Goal: Find contact information: Find contact information

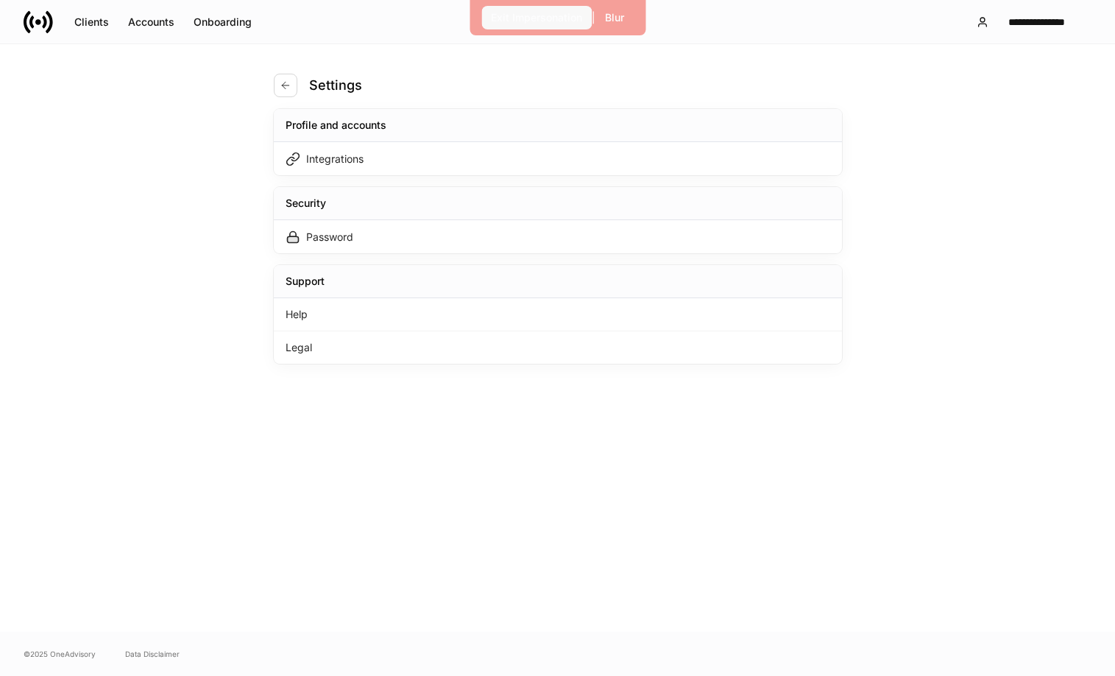
click at [530, 14] on div "Exit Impersonation" at bounding box center [536, 17] width 91 height 15
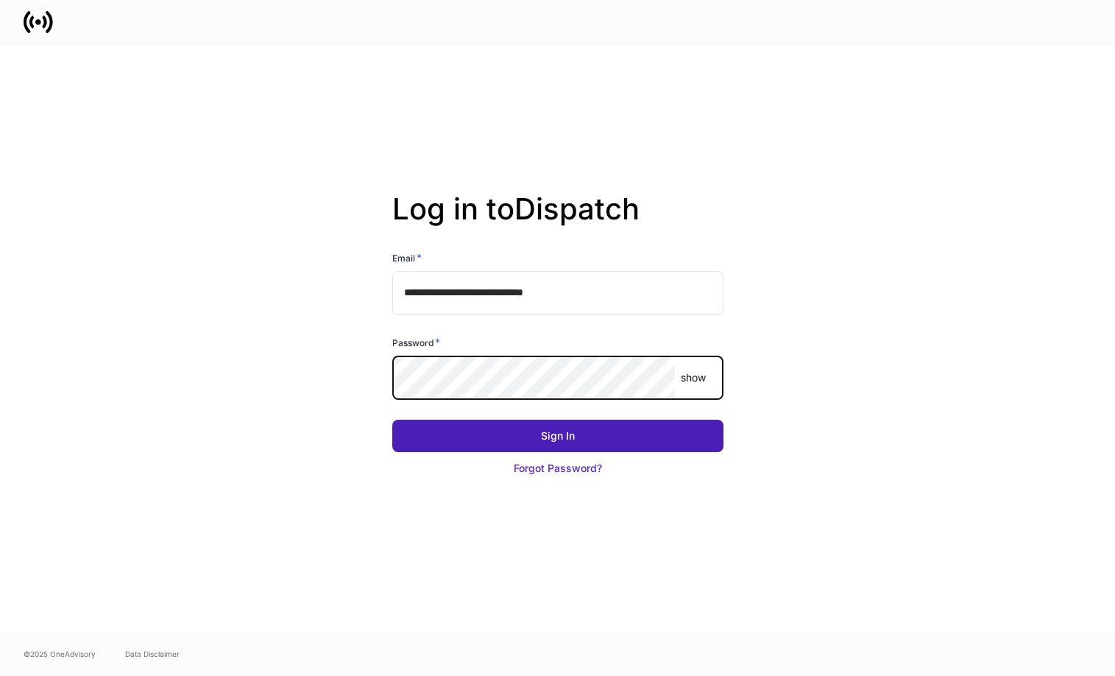
click at [663, 434] on button "Sign In" at bounding box center [557, 436] width 331 height 32
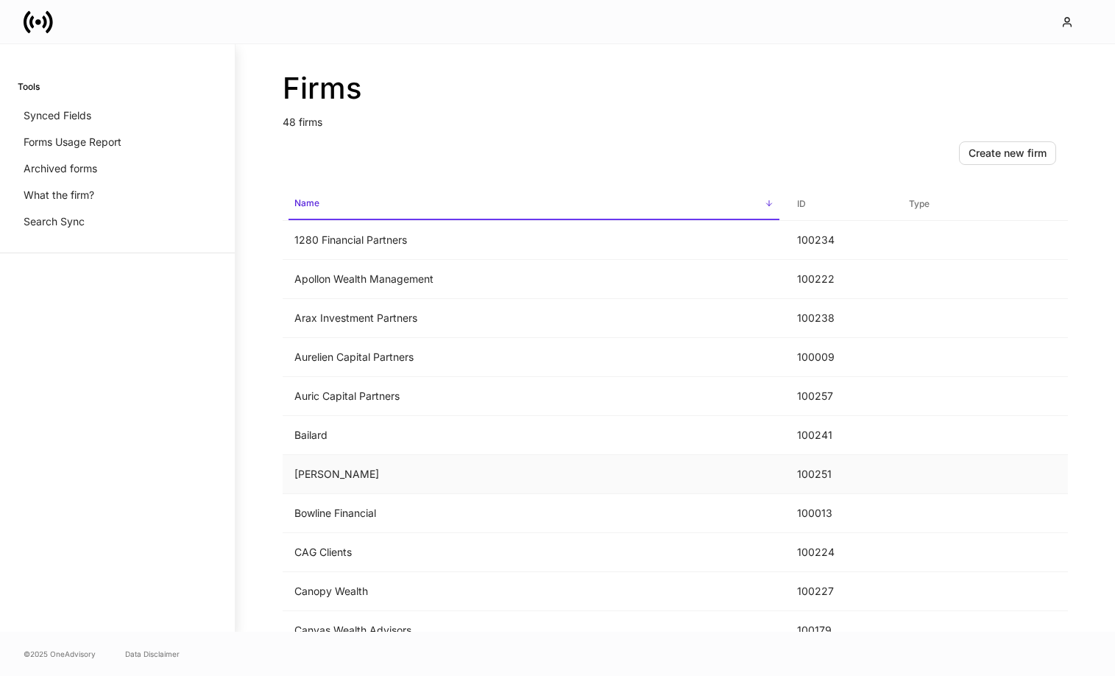
click at [447, 465] on td "[PERSON_NAME]" at bounding box center [534, 474] width 503 height 39
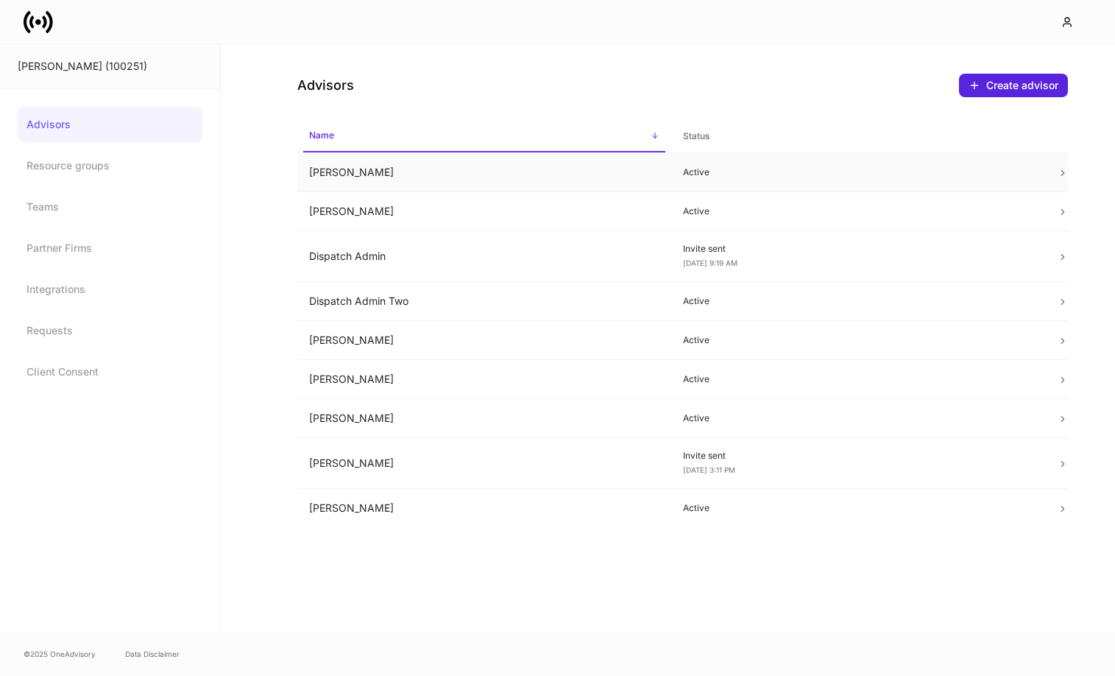
click at [474, 176] on td "Beth Ceddia" at bounding box center [484, 172] width 374 height 39
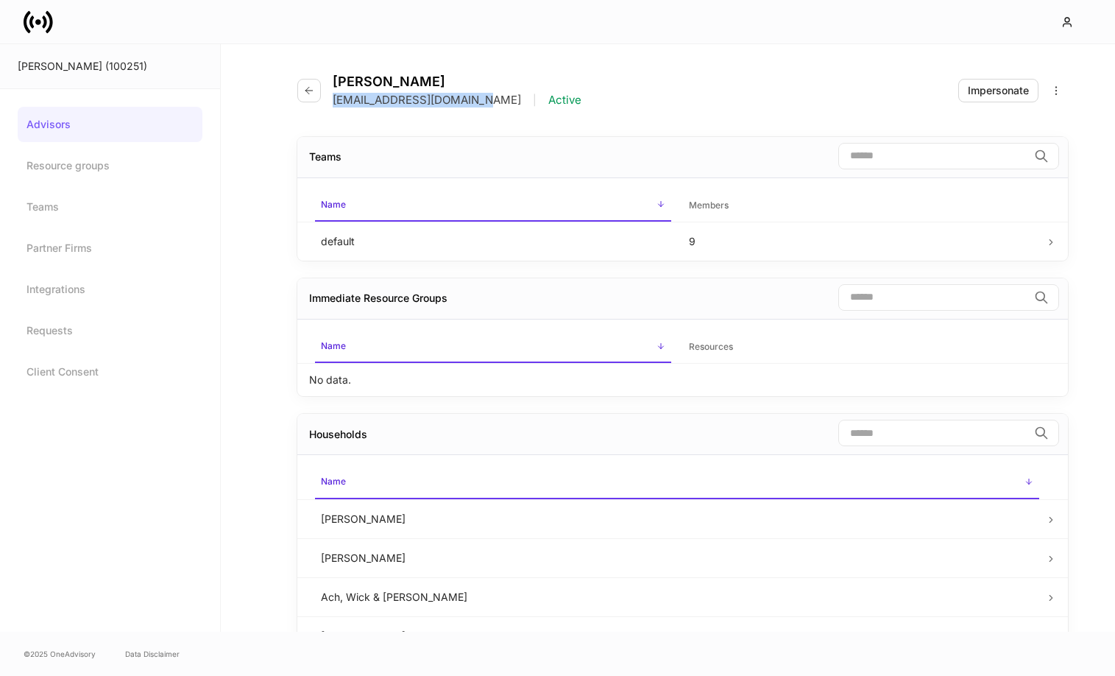
drag, startPoint x: 332, startPoint y: 96, endPoint x: 471, endPoint y: 94, distance: 139.2
click at [471, 94] on p "bceddia@bartlett1898.com" at bounding box center [427, 100] width 188 height 15
copy p "bceddia@bartlett1898.com"
drag, startPoint x: 414, startPoint y: 83, endPoint x: 331, endPoint y: 81, distance: 83.2
click at [331, 81] on div "Beth Ceddia bceddia@bartlett1898.com | Active" at bounding box center [445, 91] width 296 height 34
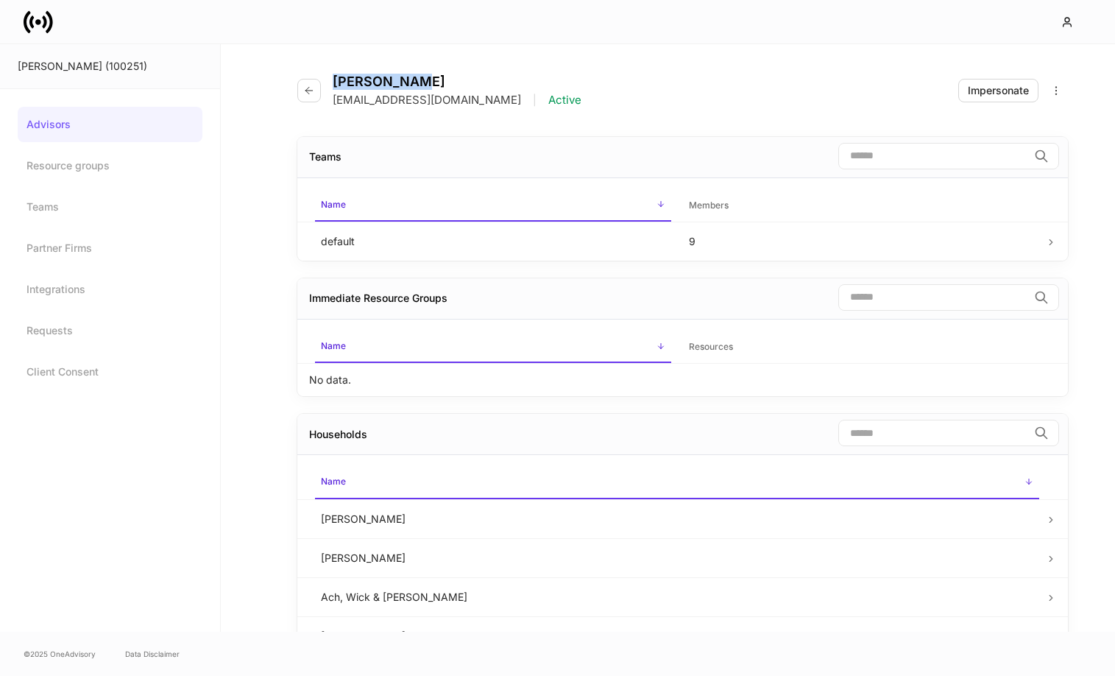
copy h4 "Beth Ceddia"
click at [313, 90] on icon "button" at bounding box center [309, 91] width 12 height 12
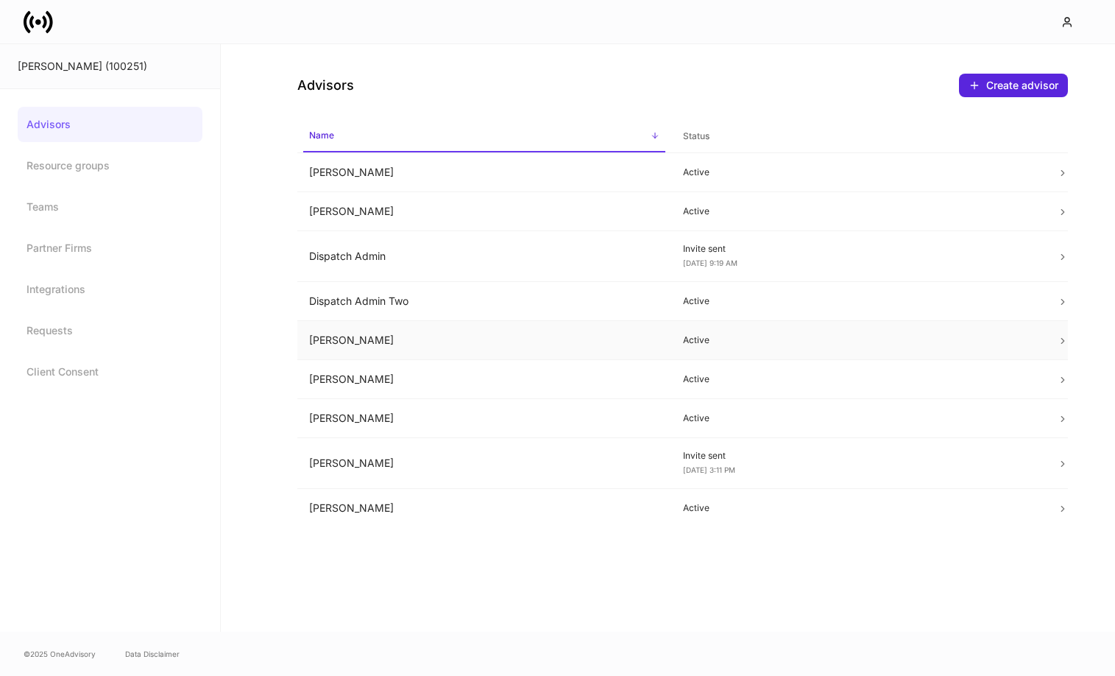
click at [412, 342] on td "Kim Nickol" at bounding box center [484, 340] width 374 height 39
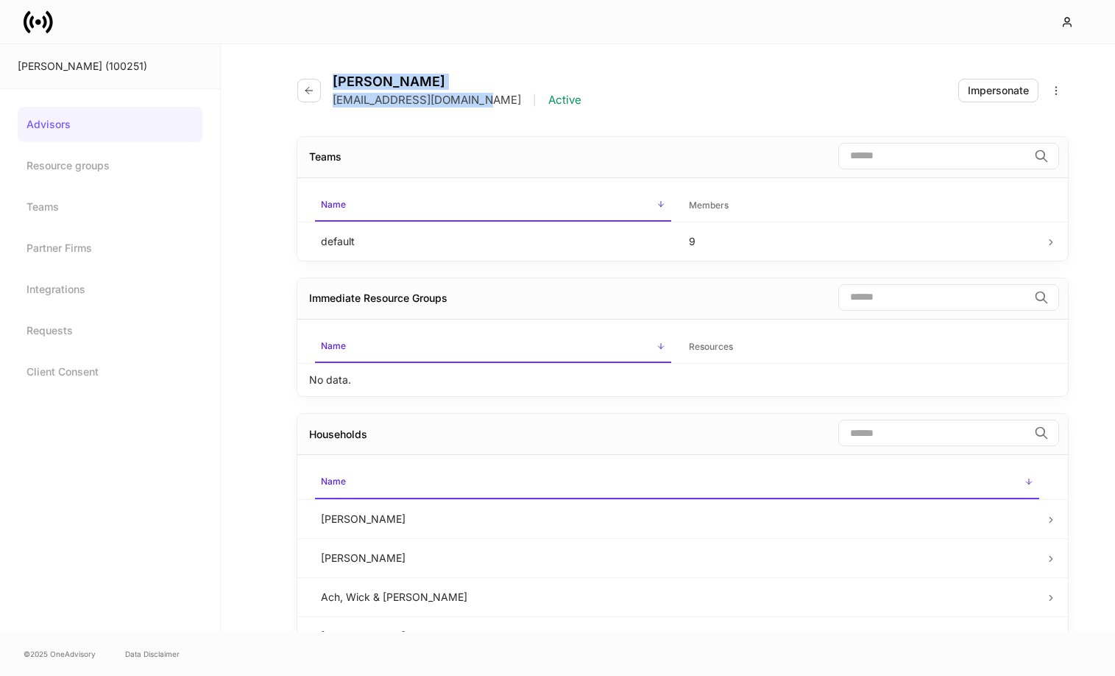
drag, startPoint x: 333, startPoint y: 82, endPoint x: 466, endPoint y: 97, distance: 134.1
click at [470, 97] on div "Kim Nickol knickol@bartlett1898.com | Active" at bounding box center [457, 91] width 249 height 34
copy div "Kim Nickol knickol@bartlett1898.com"
click at [312, 94] on icon "button" at bounding box center [309, 91] width 12 height 12
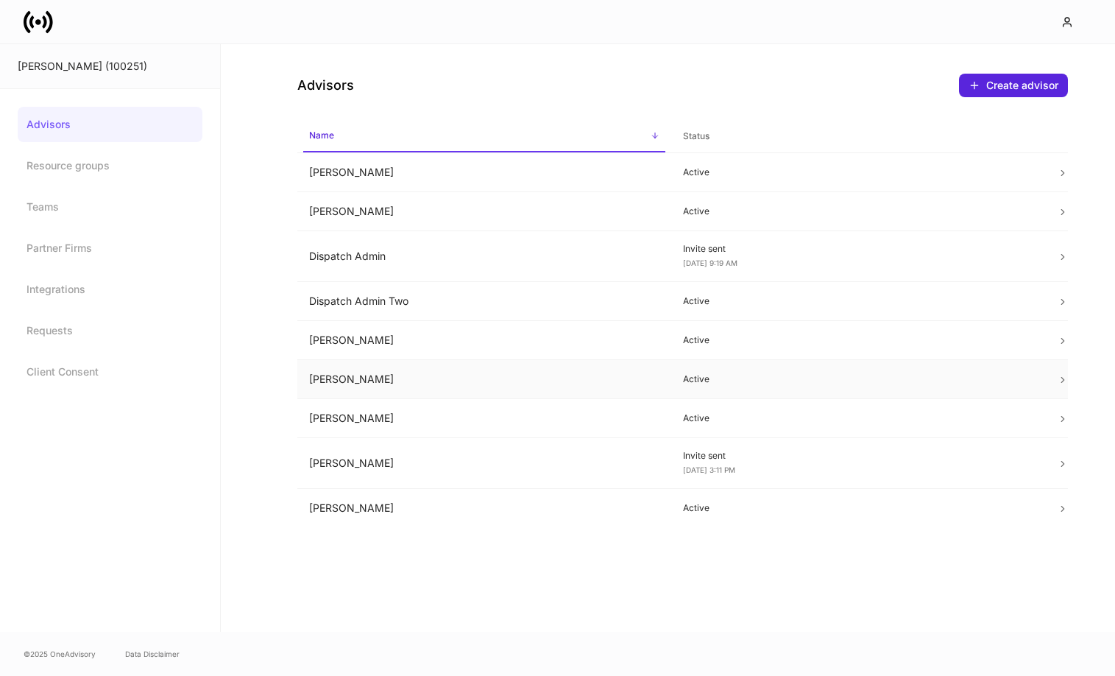
click at [420, 375] on td "Lisa Smith" at bounding box center [484, 379] width 374 height 39
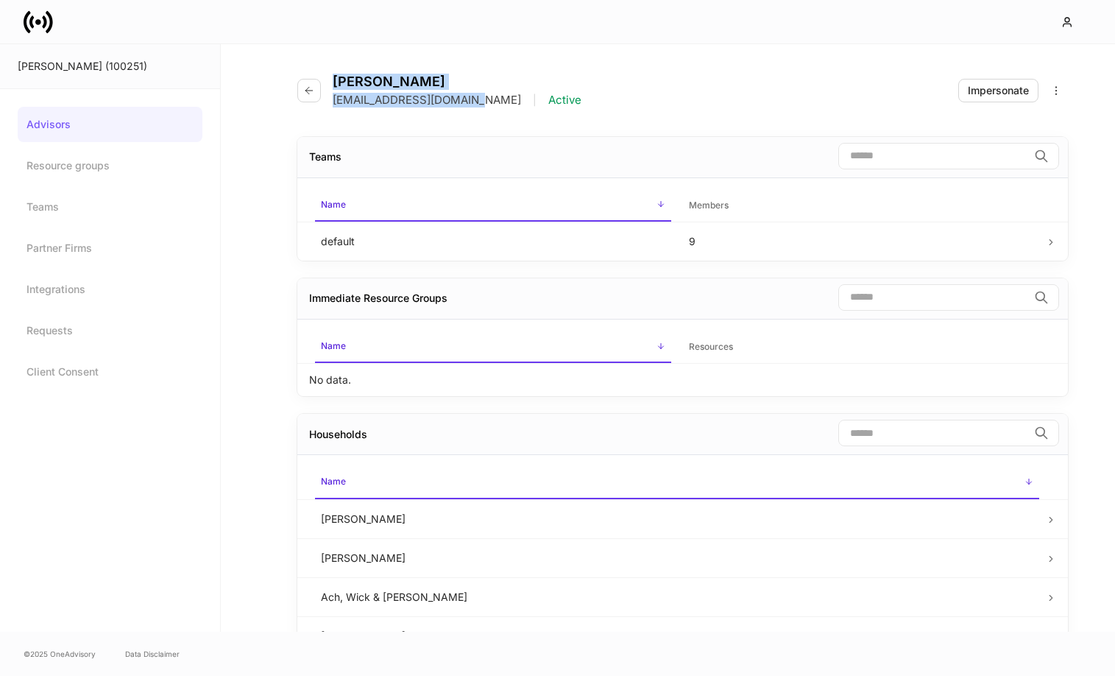
drag, startPoint x: 334, startPoint y: 81, endPoint x: 462, endPoint y: 99, distance: 130.1
click at [462, 99] on div "Lisa Smith lsmith@bartlett1898.com | Active" at bounding box center [457, 91] width 249 height 34
copy div "Lisa Smith lsmith@bartlett1898.com"
click at [314, 93] on icon "button" at bounding box center [309, 91] width 12 height 12
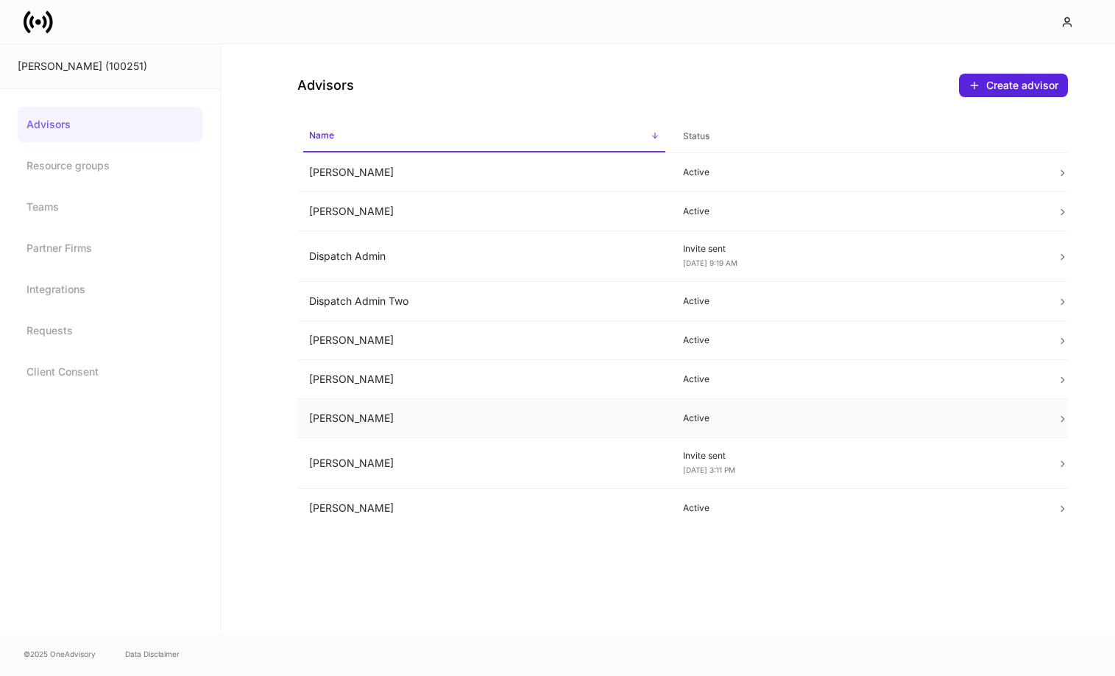
click at [489, 415] on td "Matt Whalen" at bounding box center [484, 418] width 374 height 39
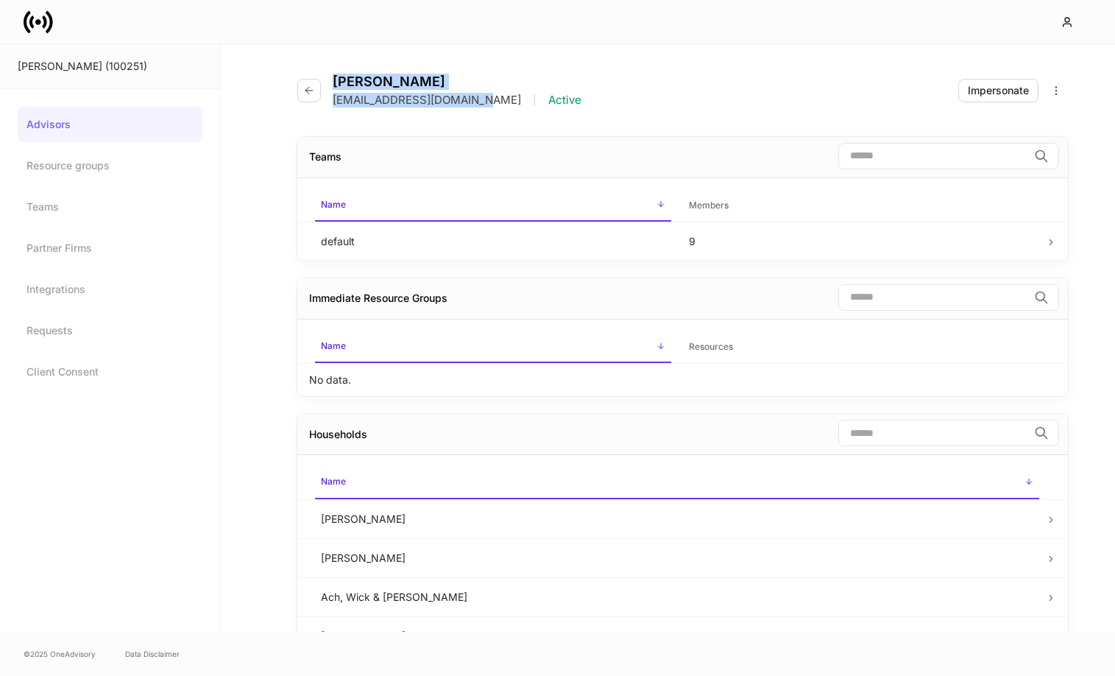
drag, startPoint x: 332, startPoint y: 77, endPoint x: 479, endPoint y: 94, distance: 148.2
click at [479, 94] on div "Matt Whalen mwhalen@bartlett1898.com | Active" at bounding box center [457, 91] width 249 height 34
copy div "Matt Whalen mwhalen@bartlett1898.com"
click at [313, 88] on icon "button" at bounding box center [309, 91] width 12 height 12
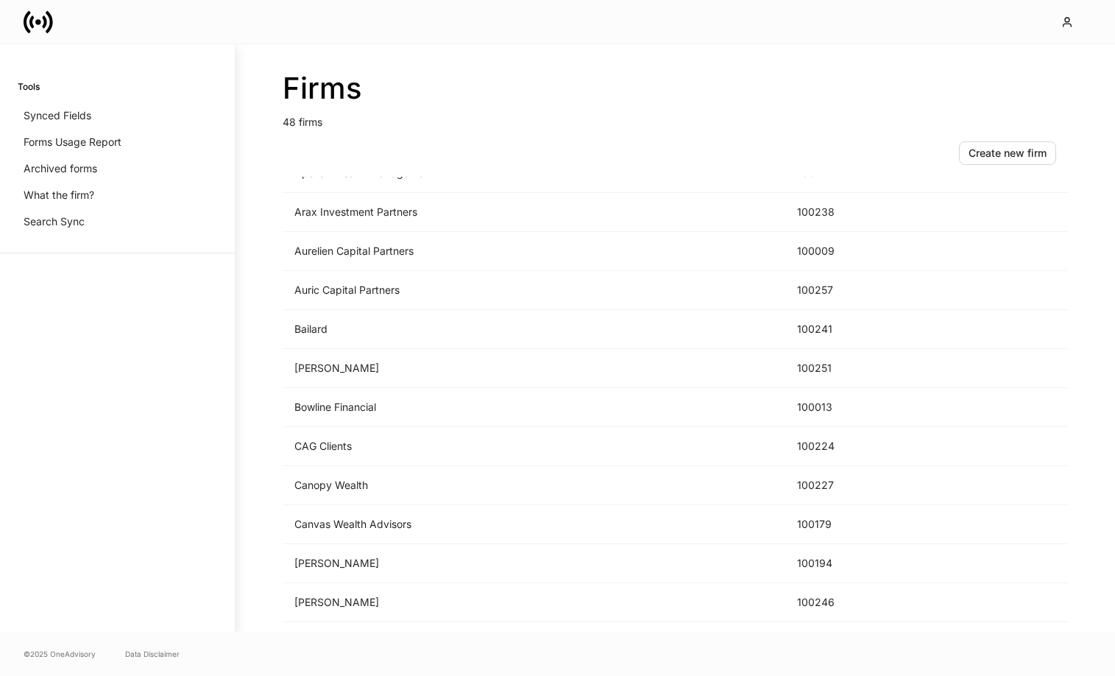
scroll to position [107, 0]
click at [328, 444] on td "CAG Clients" at bounding box center [534, 445] width 503 height 39
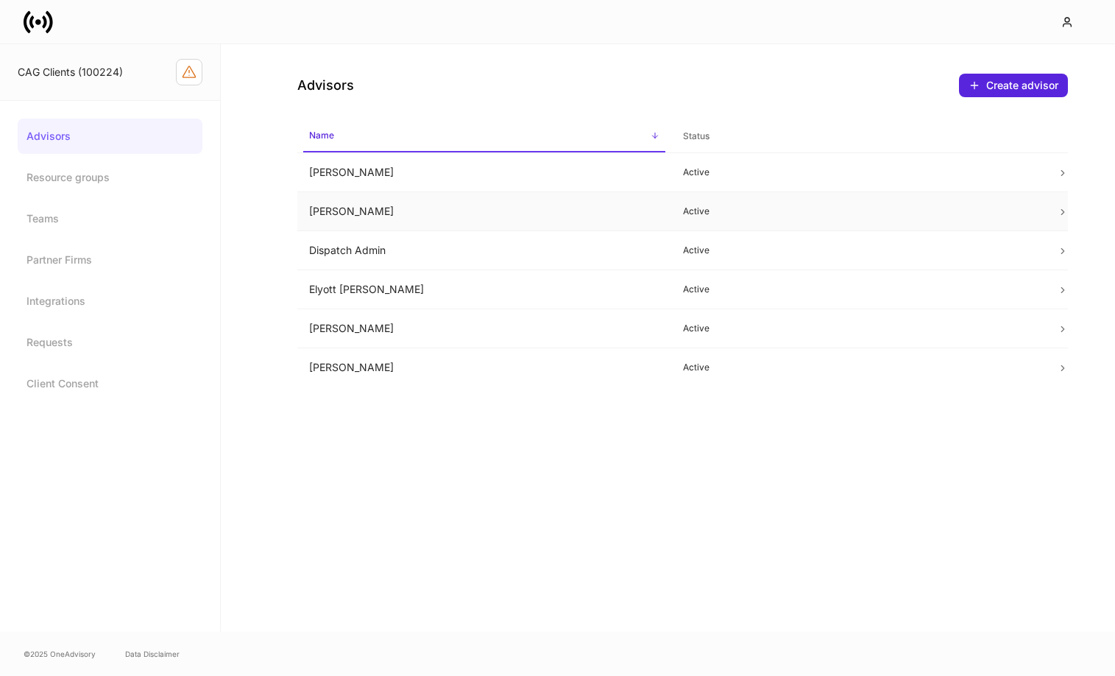
click at [469, 216] on td "Daniel Medina" at bounding box center [484, 211] width 374 height 39
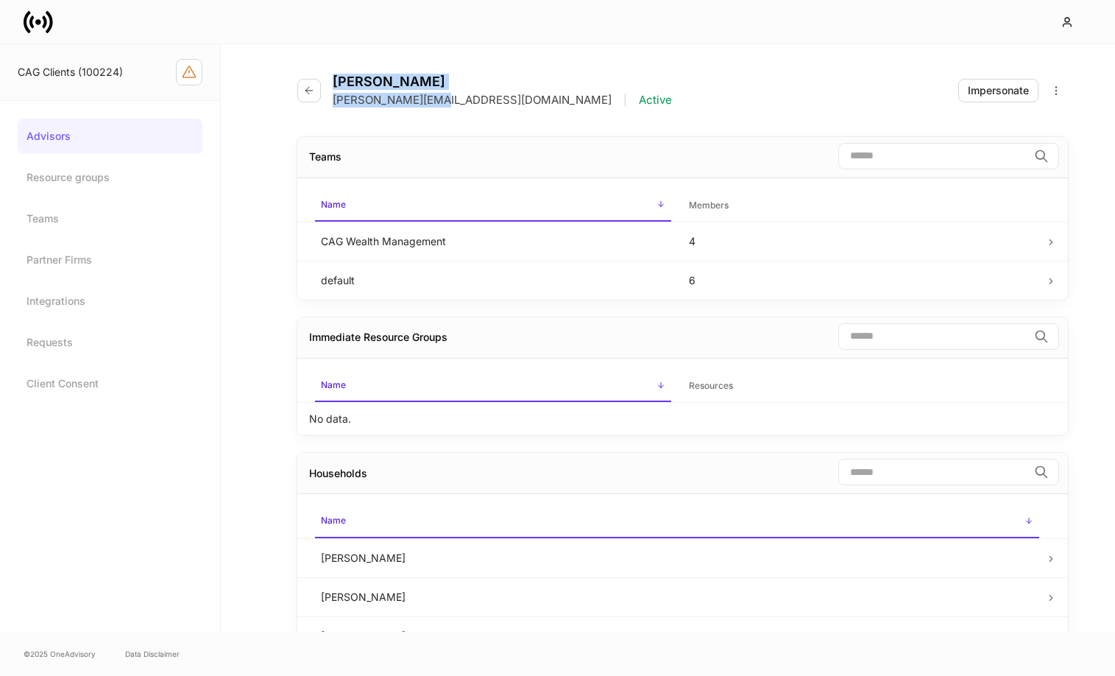
drag, startPoint x: 335, startPoint y: 81, endPoint x: 440, endPoint y: 102, distance: 106.6
click at [440, 102] on div "Daniel Medina daniel@csenge.com | Active" at bounding box center [502, 91] width 339 height 34
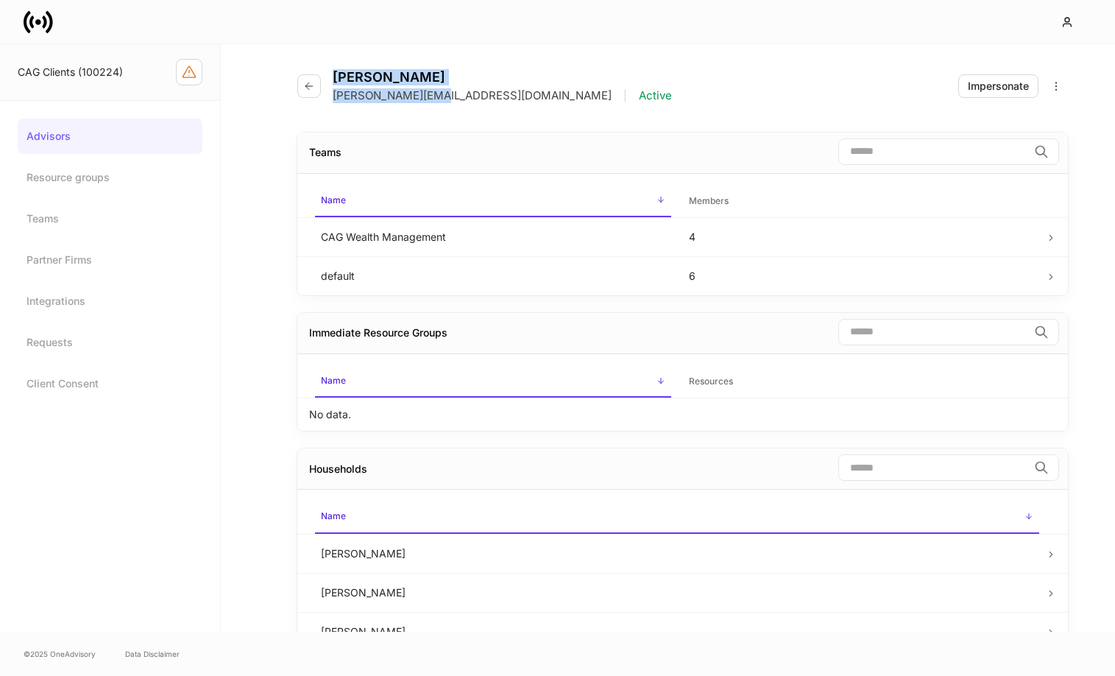
copy div "Daniel Medina daniel@csenge.com"
click at [310, 87] on icon "button" at bounding box center [309, 86] width 12 height 12
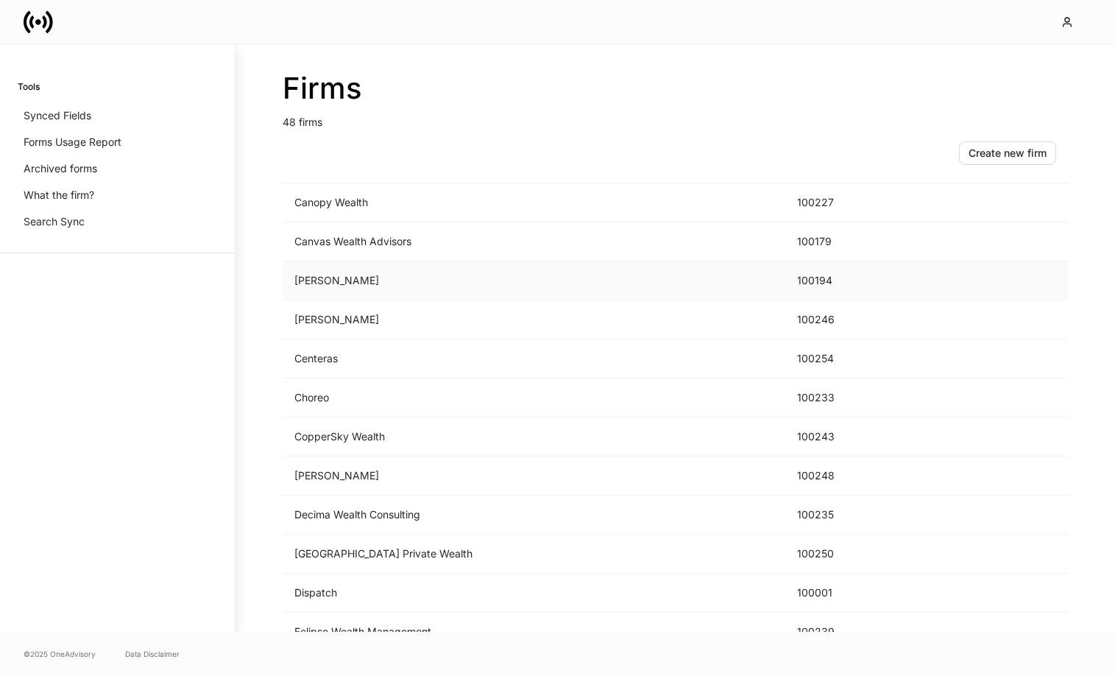
scroll to position [395, 0]
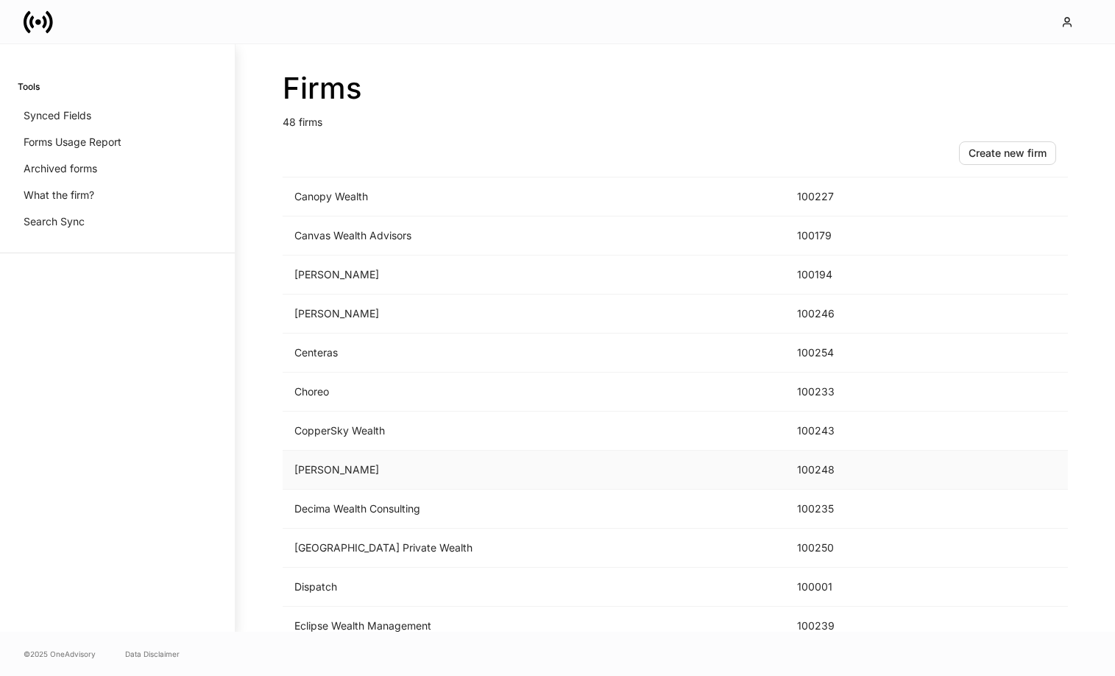
click at [401, 467] on td "[PERSON_NAME]" at bounding box center [534, 470] width 503 height 39
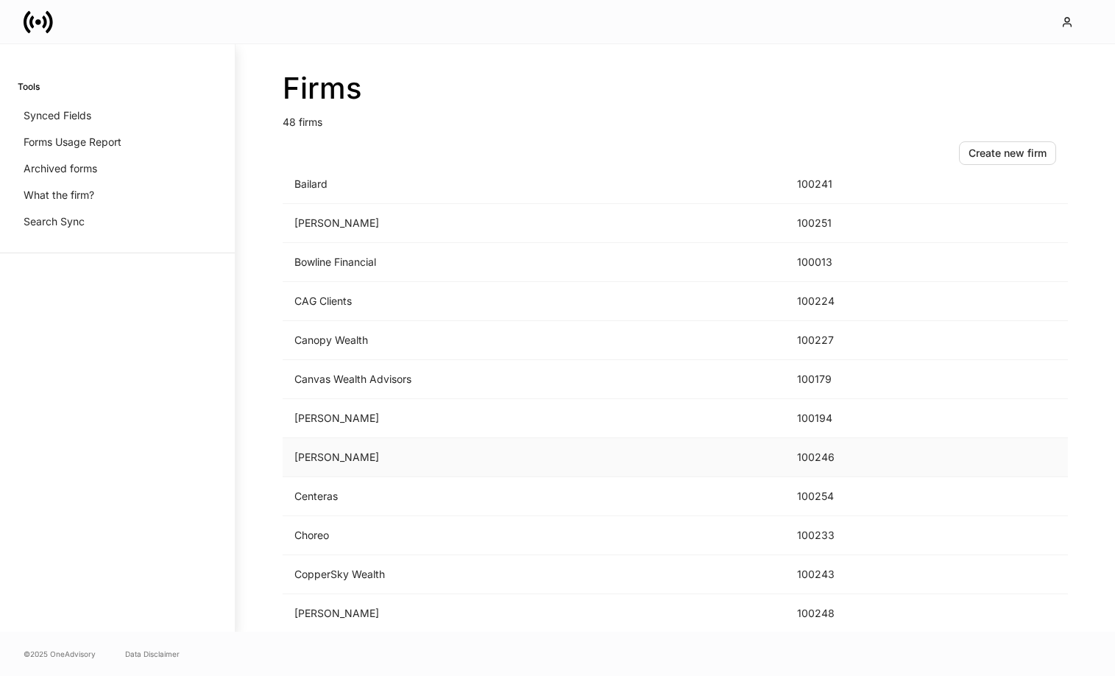
scroll to position [249, 0]
click at [401, 451] on td "[PERSON_NAME]" at bounding box center [534, 459] width 503 height 39
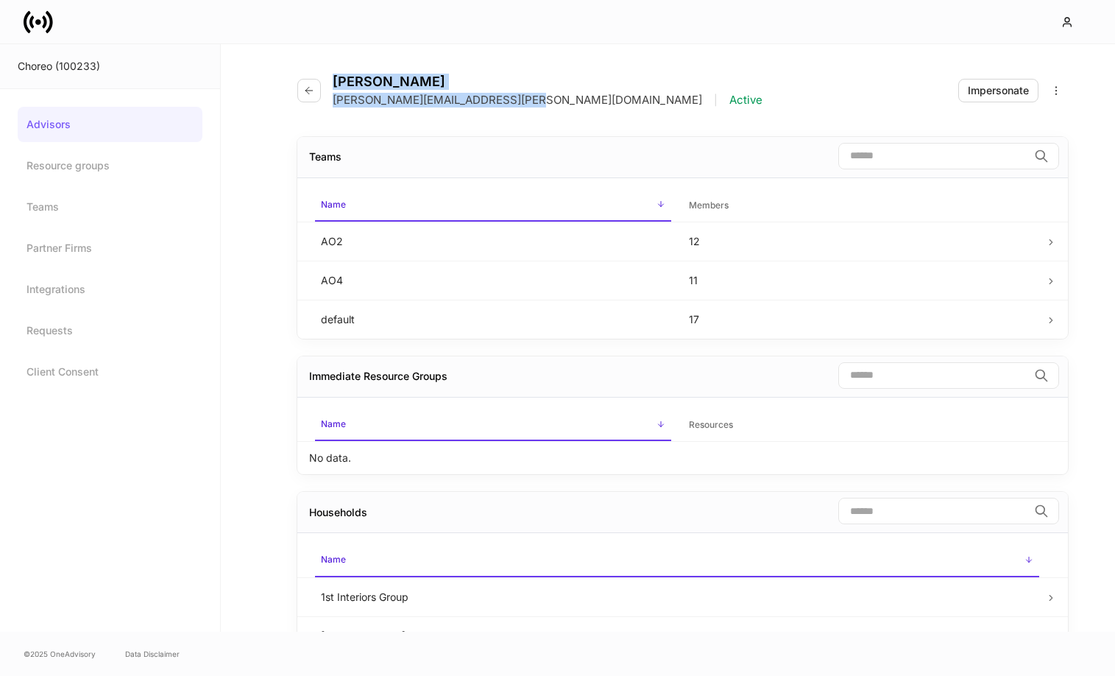
drag, startPoint x: 336, startPoint y: 82, endPoint x: 521, endPoint y: 94, distance: 185.9
click at [521, 94] on div "[PERSON_NAME] [PERSON_NAME][EMAIL_ADDRESS][PERSON_NAME][DOMAIN_NAME] | Active" at bounding box center [548, 91] width 430 height 34
copy div "[PERSON_NAME] [PERSON_NAME].[PERSON_NAME]@choreoadvisors.c"
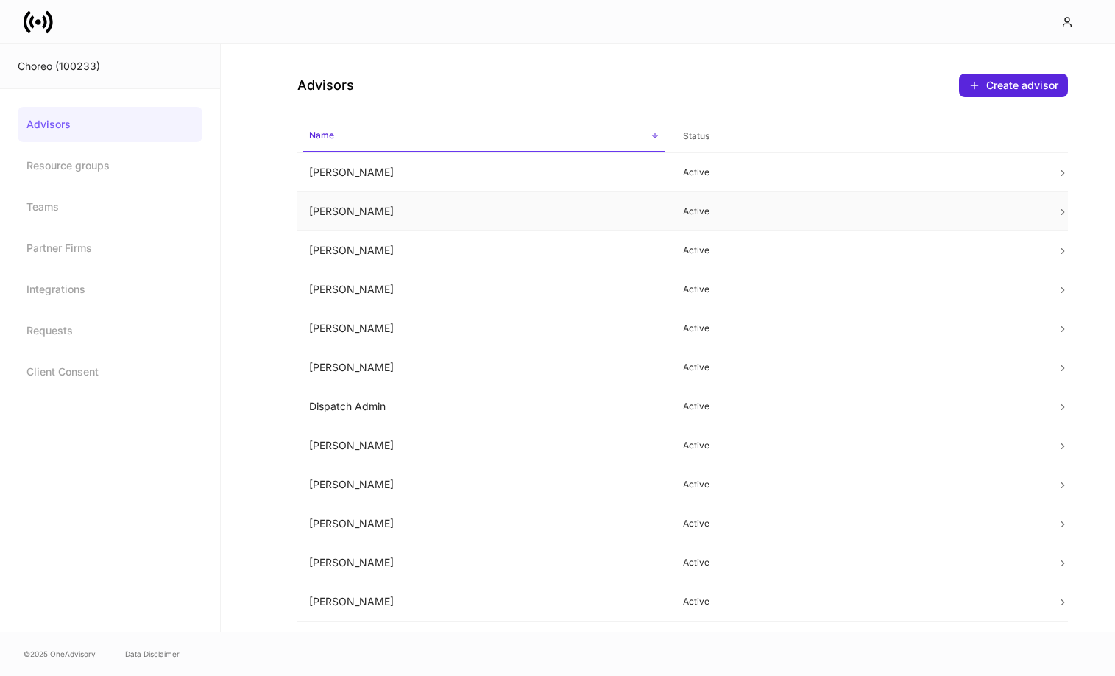
click at [380, 208] on td "[PERSON_NAME]" at bounding box center [484, 211] width 374 height 39
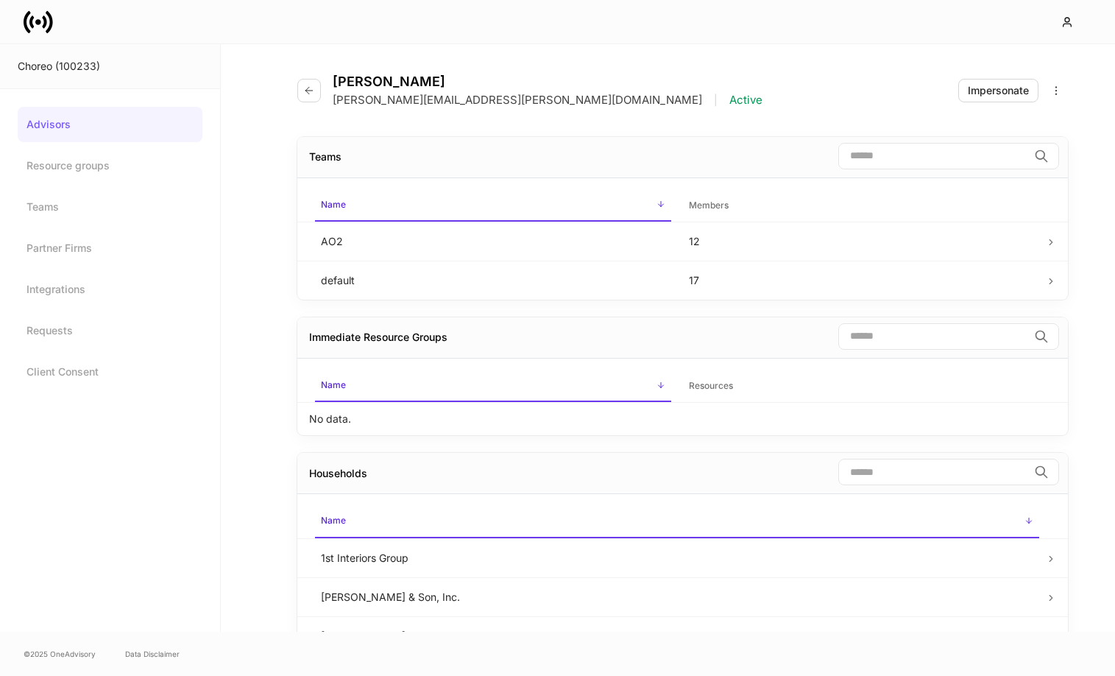
click at [331, 80] on div "[PERSON_NAME] [PERSON_NAME][EMAIL_ADDRESS][PERSON_NAME][DOMAIN_NAME] | Active" at bounding box center [535, 91] width 477 height 34
drag, startPoint x: 334, startPoint y: 80, endPoint x: 526, endPoint y: 100, distance: 192.4
click at [526, 100] on div "[PERSON_NAME] [PERSON_NAME][EMAIL_ADDRESS][PERSON_NAME][DOMAIN_NAME] | Active" at bounding box center [548, 91] width 430 height 34
copy div "[PERSON_NAME] [PERSON_NAME][EMAIL_ADDRESS][PERSON_NAME][DOMAIN_NAME]"
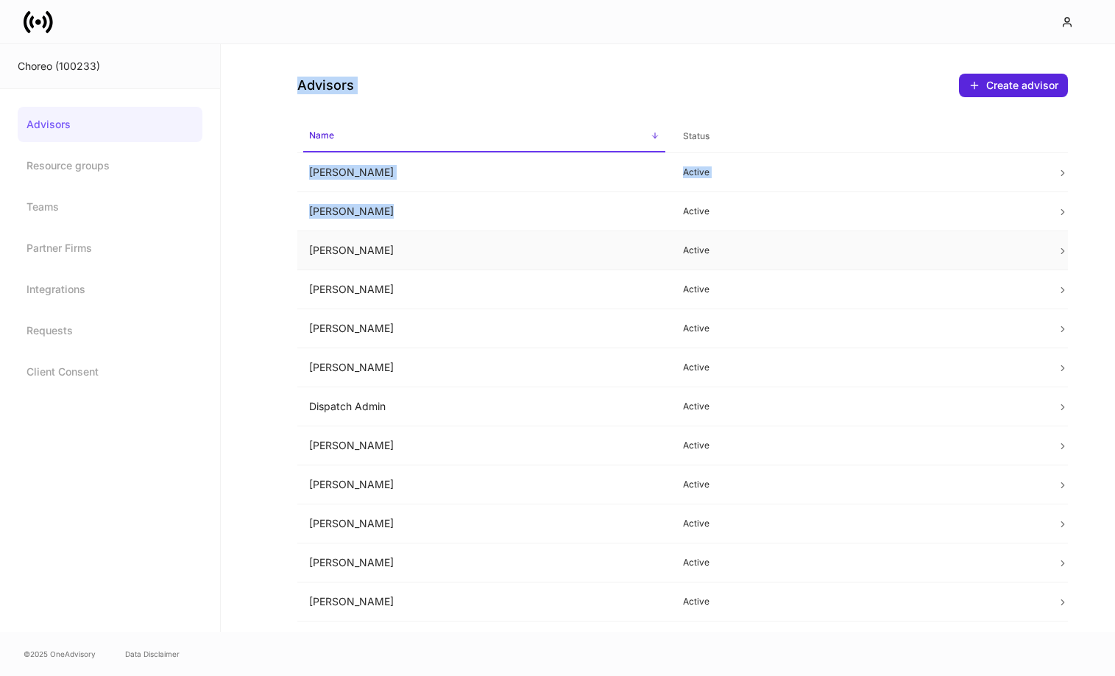
drag, startPoint x: 391, startPoint y: 214, endPoint x: 325, endPoint y: 241, distance: 71.0
click at [212, 219] on div "Choreo (100233) Advisors Resource groups Teams Partner Firms Integrations Reque…" at bounding box center [557, 337] width 1115 height 587
click at [368, 258] on td "[PERSON_NAME]" at bounding box center [484, 250] width 374 height 39
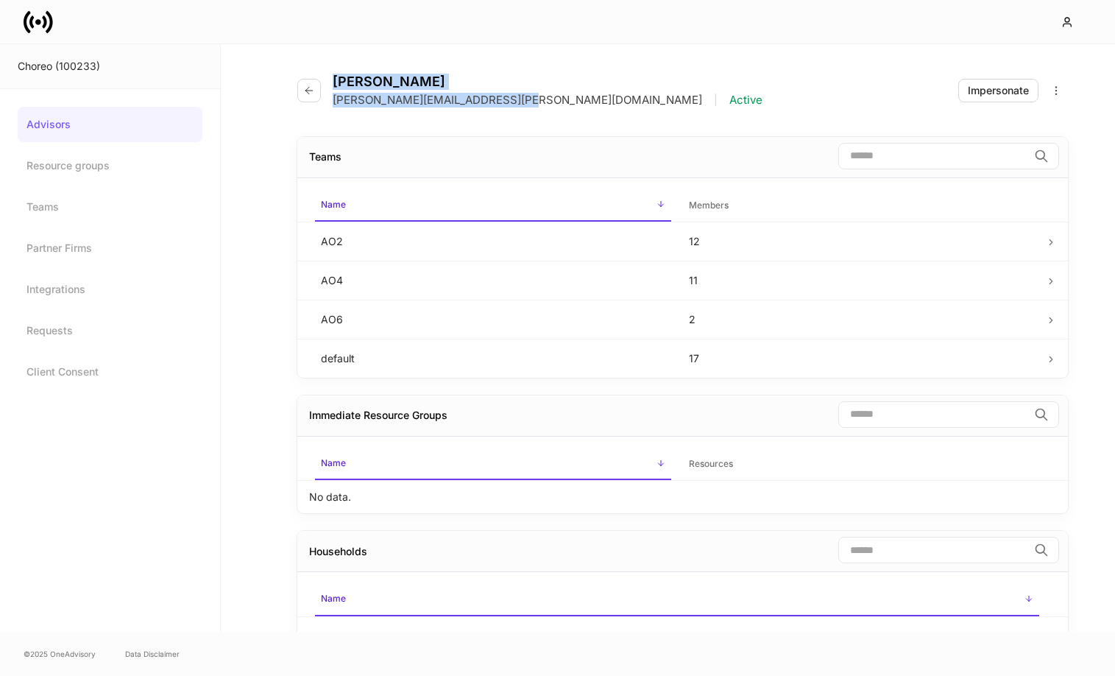
drag, startPoint x: 334, startPoint y: 82, endPoint x: 515, endPoint y: 119, distance: 184.7
click at [521, 114] on div "[PERSON_NAME] [PERSON_NAME][EMAIL_ADDRESS][PERSON_NAME][DOMAIN_NAME] | Active I…" at bounding box center [682, 81] width 771 height 75
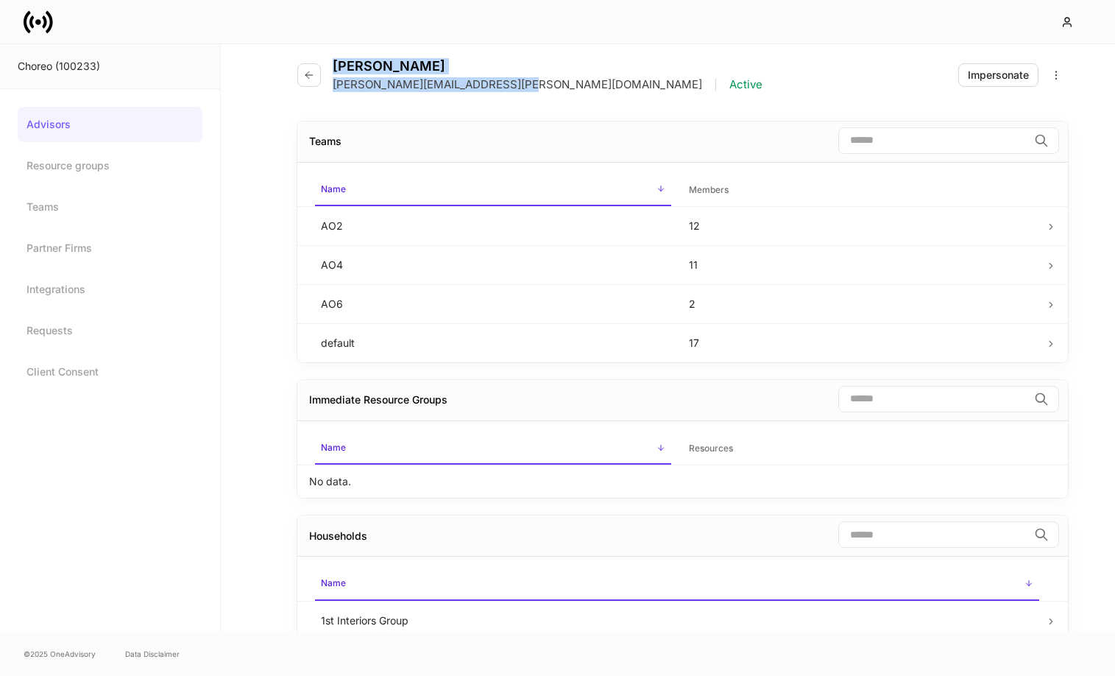
scroll to position [15, 0]
copy div "[PERSON_NAME] [PERSON_NAME][EMAIL_ADDRESS][PERSON_NAME][DOMAIN_NAME]"
click at [309, 76] on icon "button" at bounding box center [309, 75] width 7 height 7
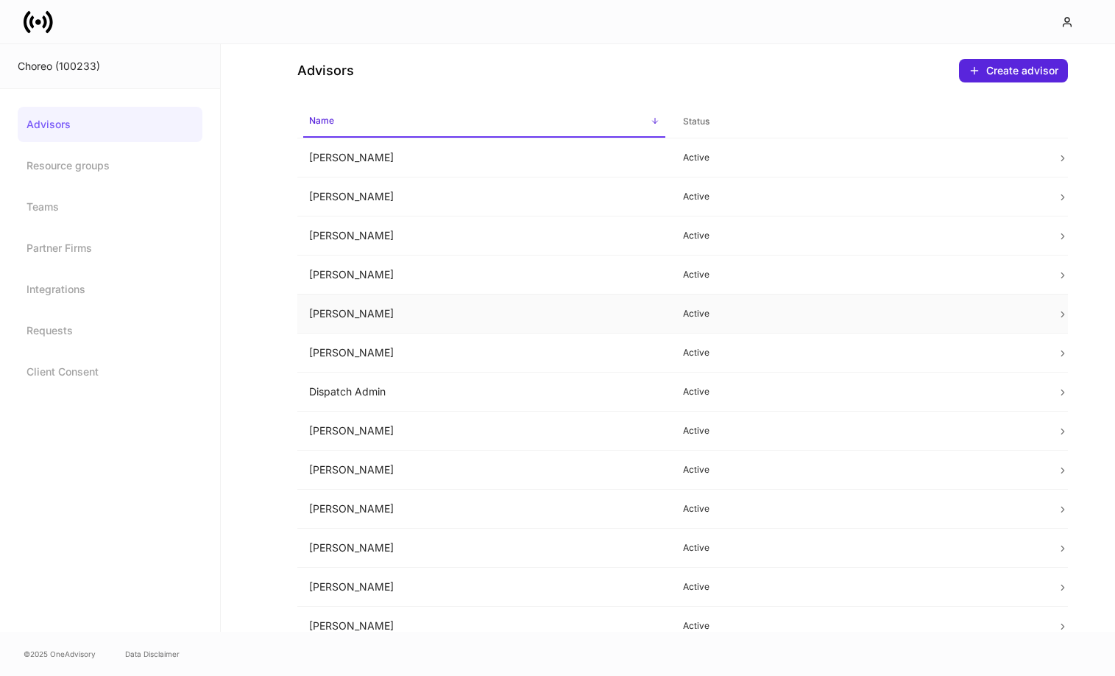
click at [361, 312] on td "[PERSON_NAME]" at bounding box center [484, 313] width 374 height 39
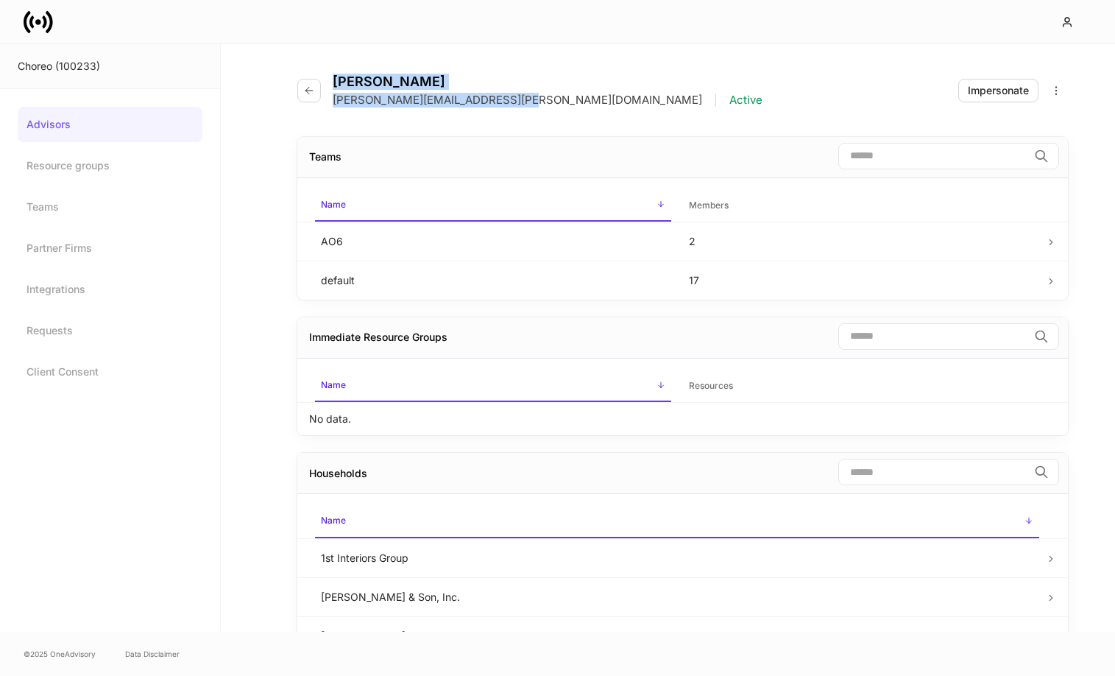
drag, startPoint x: 332, startPoint y: 80, endPoint x: 509, endPoint y: 96, distance: 177.4
click at [512, 96] on div "[PERSON_NAME] [PERSON_NAME][EMAIL_ADDRESS][PERSON_NAME][DOMAIN_NAME] | Active" at bounding box center [548, 91] width 430 height 34
copy div "[PERSON_NAME] [PERSON_NAME][EMAIL_ADDRESS][PERSON_NAME][DOMAIN_NAME]"
click at [308, 90] on icon "button" at bounding box center [309, 91] width 12 height 12
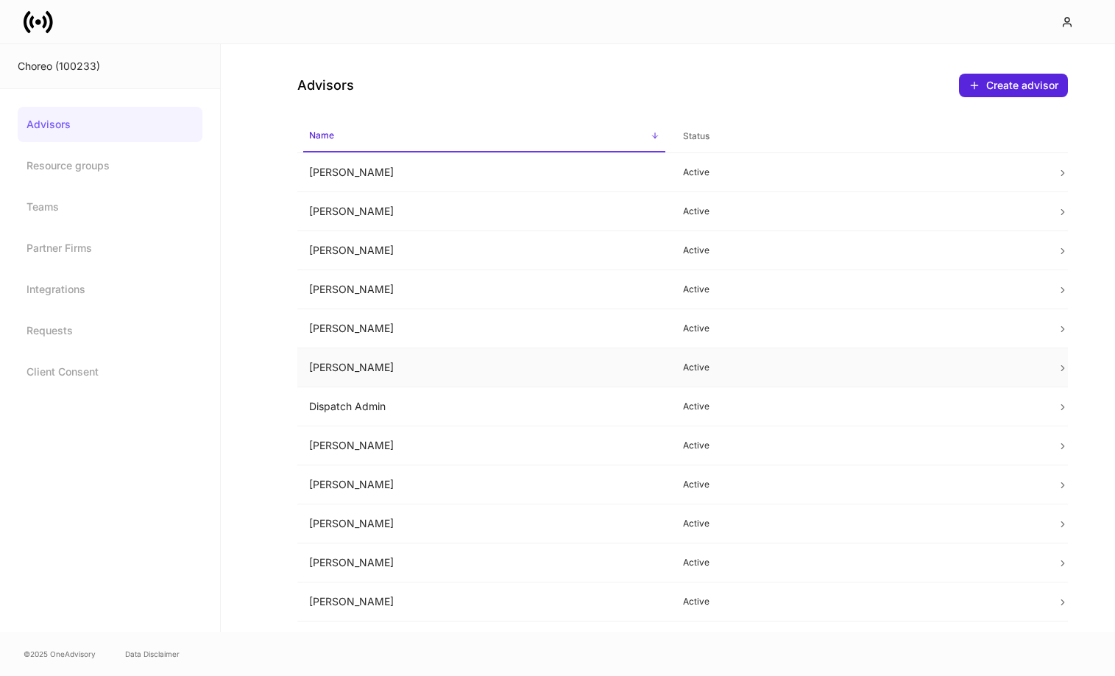
click at [379, 364] on td "[PERSON_NAME]" at bounding box center [484, 367] width 374 height 39
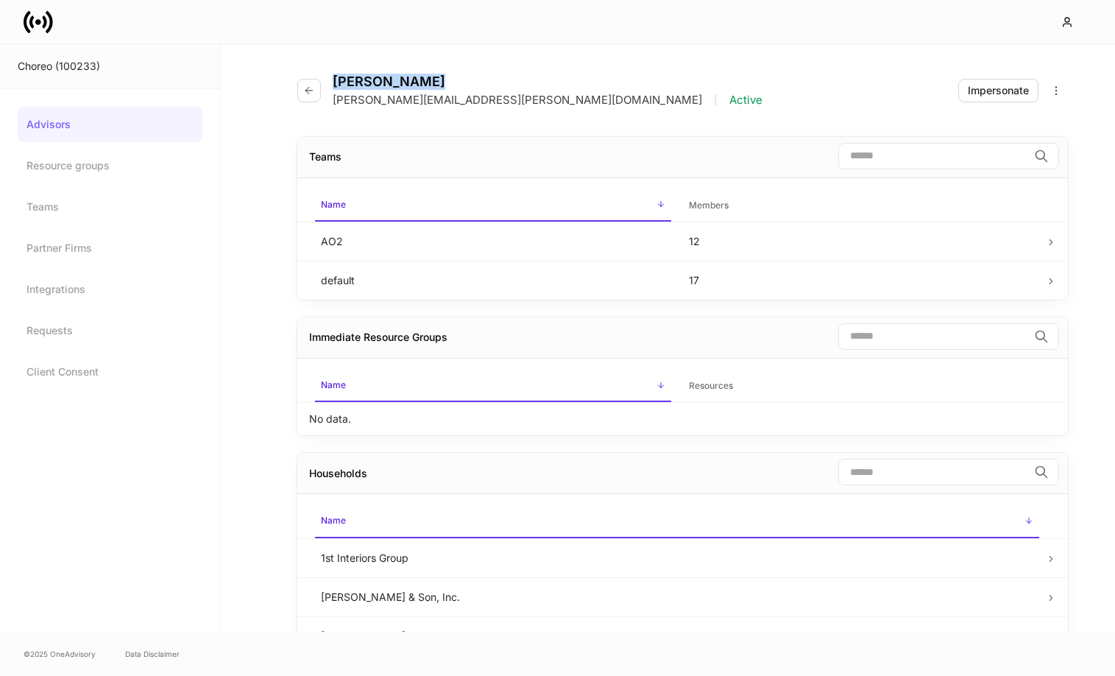
drag, startPoint x: 334, startPoint y: 87, endPoint x: 452, endPoint y: 90, distance: 118.6
click at [452, 90] on div "[PERSON_NAME] [PERSON_NAME][EMAIL_ADDRESS][PERSON_NAME][DOMAIN_NAME] | Active" at bounding box center [548, 91] width 430 height 34
drag, startPoint x: 525, startPoint y: 102, endPoint x: 331, endPoint y: 106, distance: 193.7
click at [331, 106] on div "[PERSON_NAME] [PERSON_NAME][EMAIL_ADDRESS][PERSON_NAME][DOMAIN_NAME] | Active" at bounding box center [535, 91] width 477 height 34
copy p "[PERSON_NAME][EMAIL_ADDRESS][PERSON_NAME][DOMAIN_NAME]"
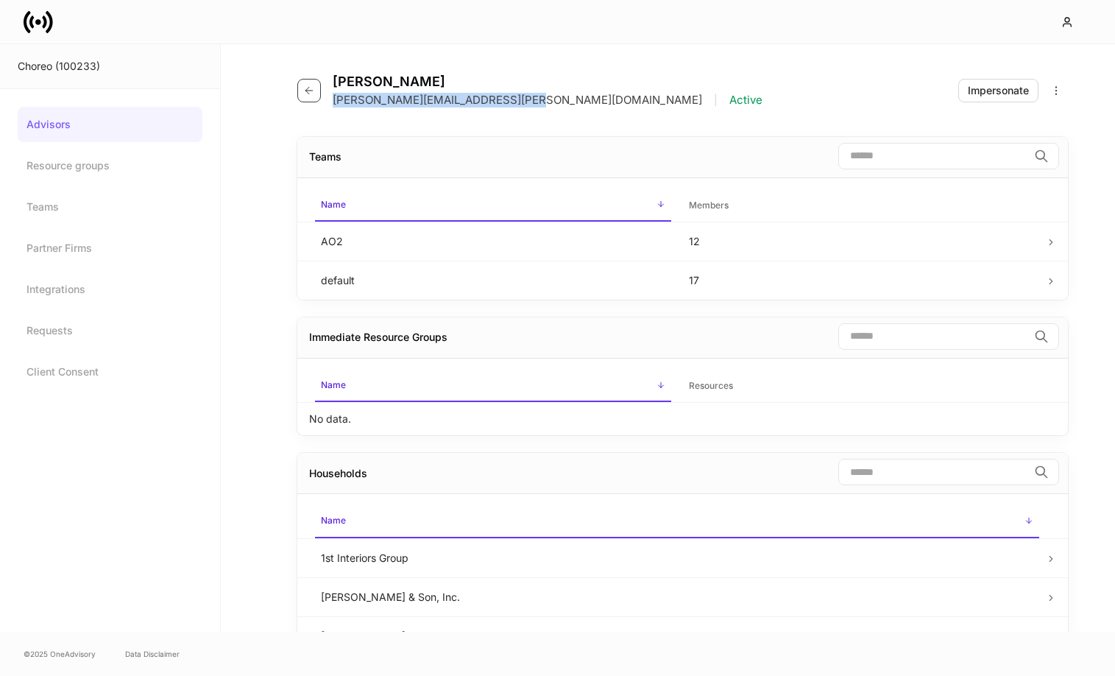
click at [306, 86] on icon "button" at bounding box center [309, 91] width 12 height 12
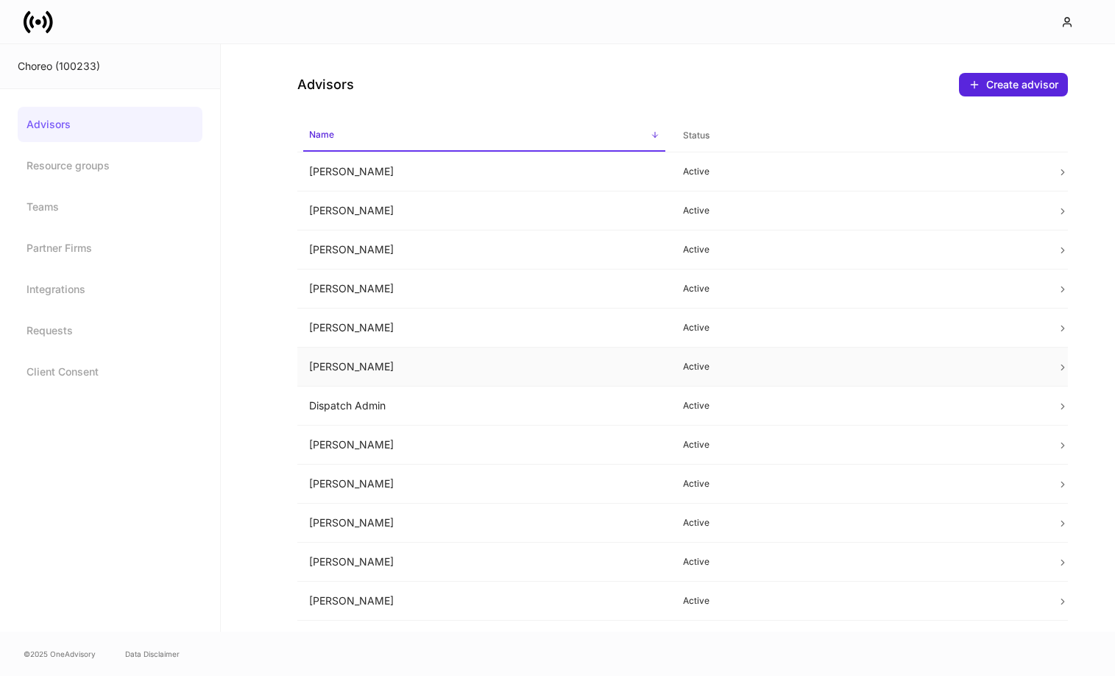
scroll to position [7, 0]
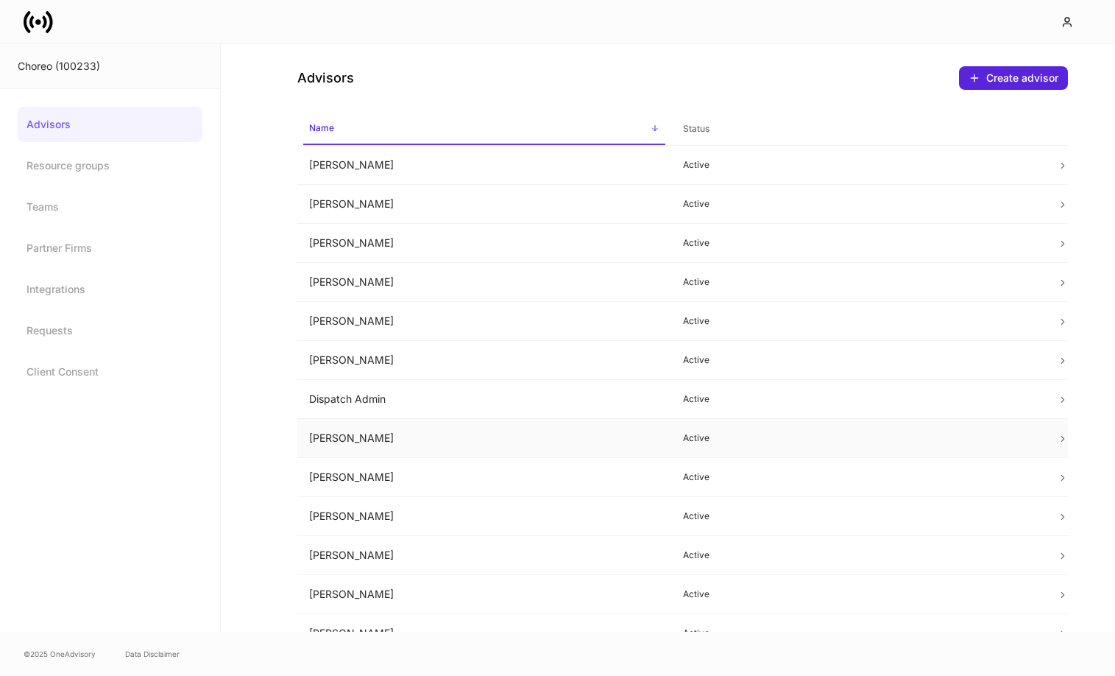
click at [390, 437] on td "[PERSON_NAME]" at bounding box center [484, 438] width 374 height 39
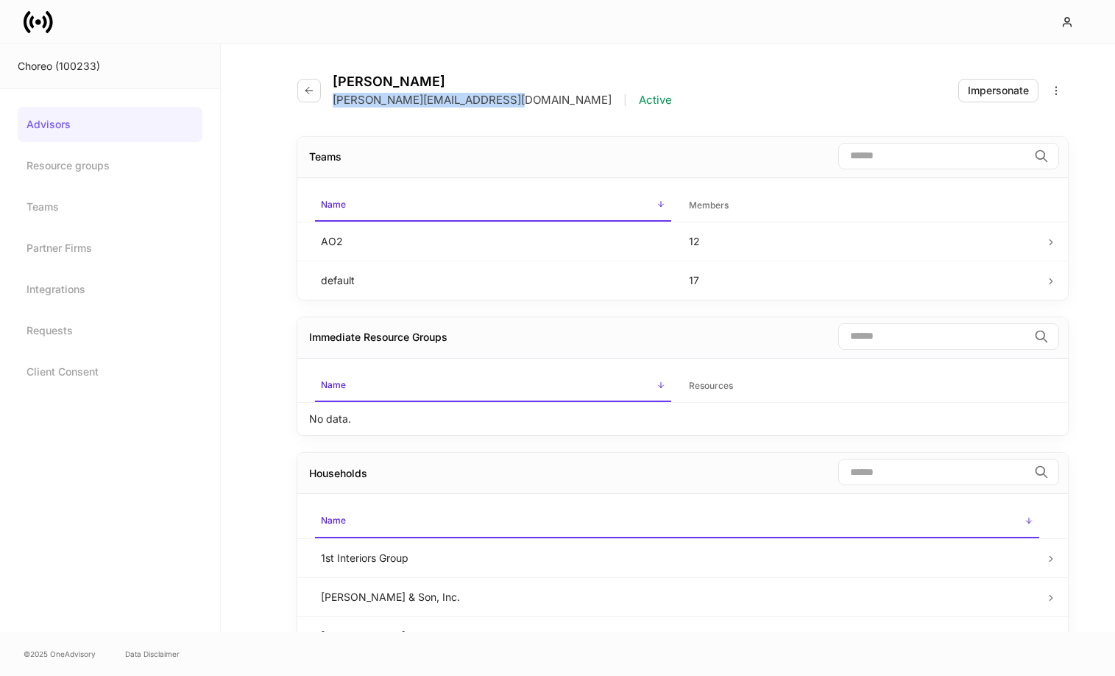
drag, startPoint x: 332, startPoint y: 97, endPoint x: 513, endPoint y: 101, distance: 181.1
click at [513, 101] on div "[PERSON_NAME][EMAIL_ADDRESS][DOMAIN_NAME] | Active" at bounding box center [502, 100] width 339 height 15
copy p "[PERSON_NAME][EMAIL_ADDRESS][DOMAIN_NAME]"
click at [306, 88] on icon "button" at bounding box center [309, 91] width 12 height 12
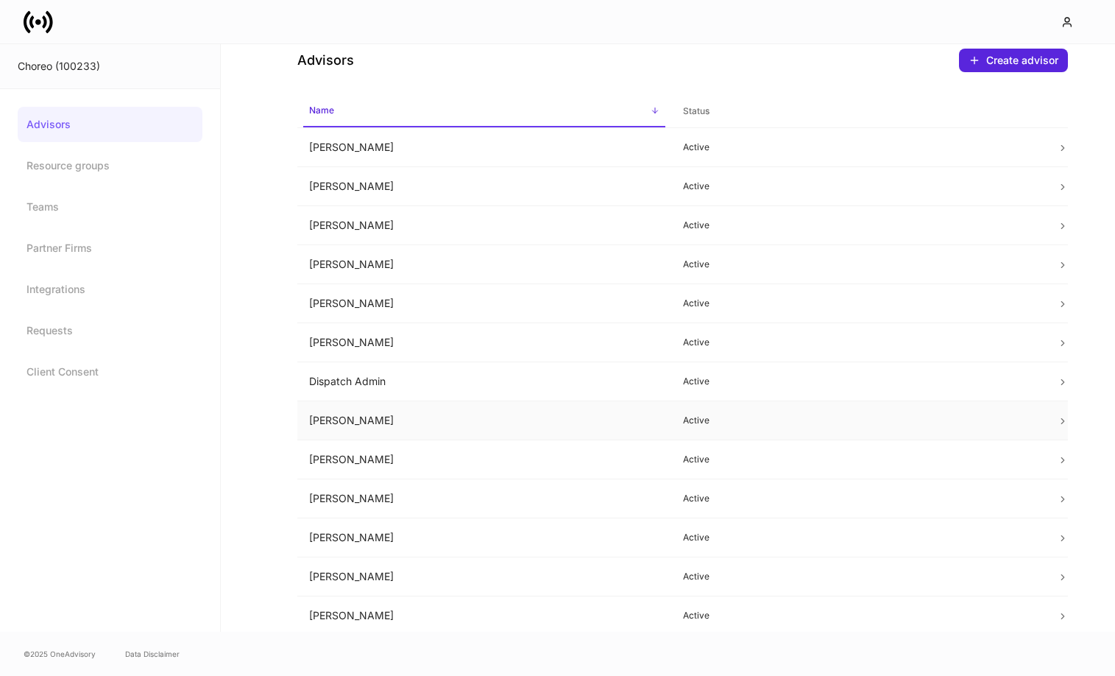
scroll to position [32, 0]
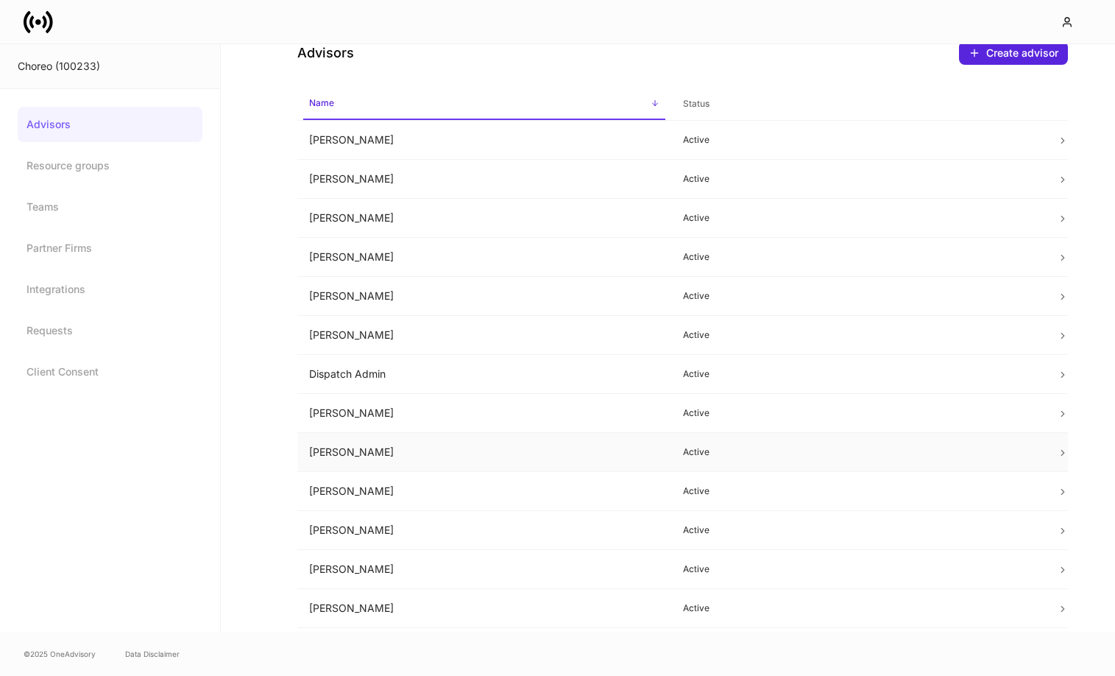
click at [400, 449] on td "[PERSON_NAME]" at bounding box center [484, 452] width 374 height 39
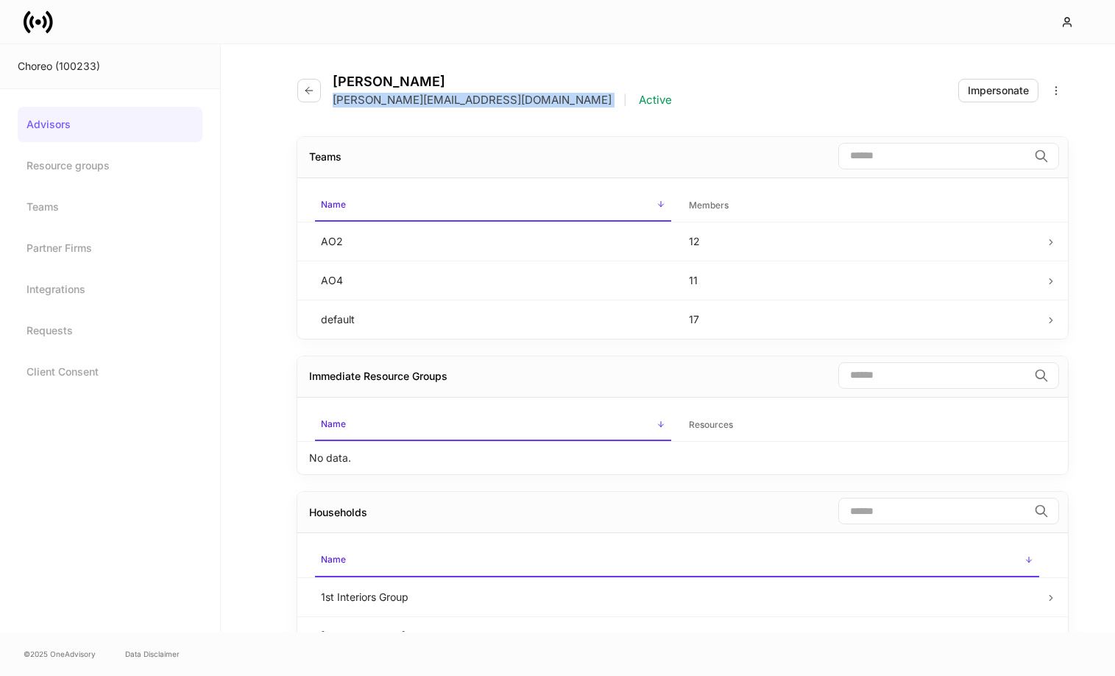
drag, startPoint x: 336, startPoint y: 99, endPoint x: 546, endPoint y: 101, distance: 209.1
click at [546, 101] on div "[PERSON_NAME][EMAIL_ADDRESS][DOMAIN_NAME] | Active" at bounding box center [502, 100] width 339 height 15
copy p "[PERSON_NAME][EMAIL_ADDRESS][DOMAIN_NAME]"
click at [308, 90] on icon "button" at bounding box center [309, 90] width 7 height 7
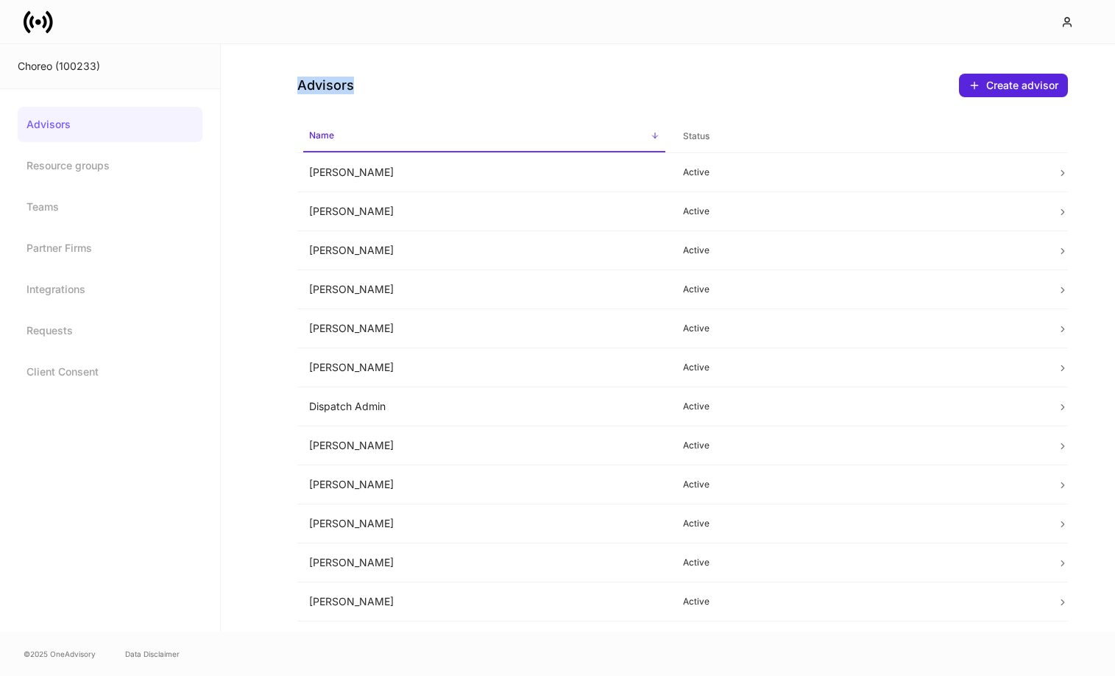
click at [308, 90] on h4 "Advisors" at bounding box center [325, 86] width 57 height 18
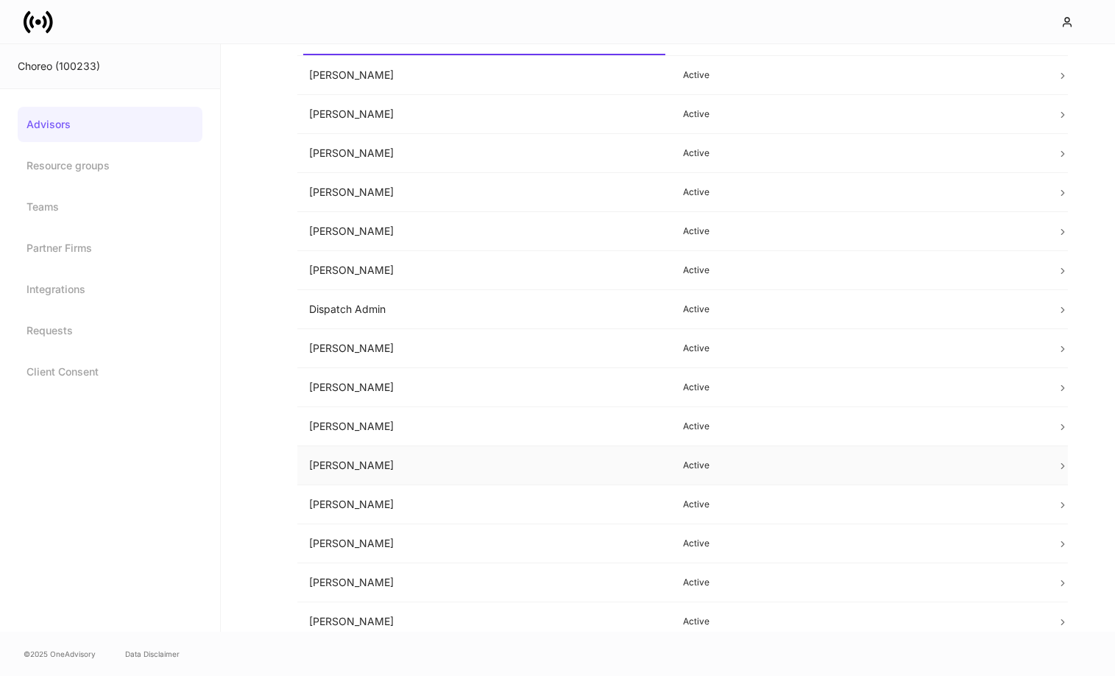
scroll to position [102, 0]
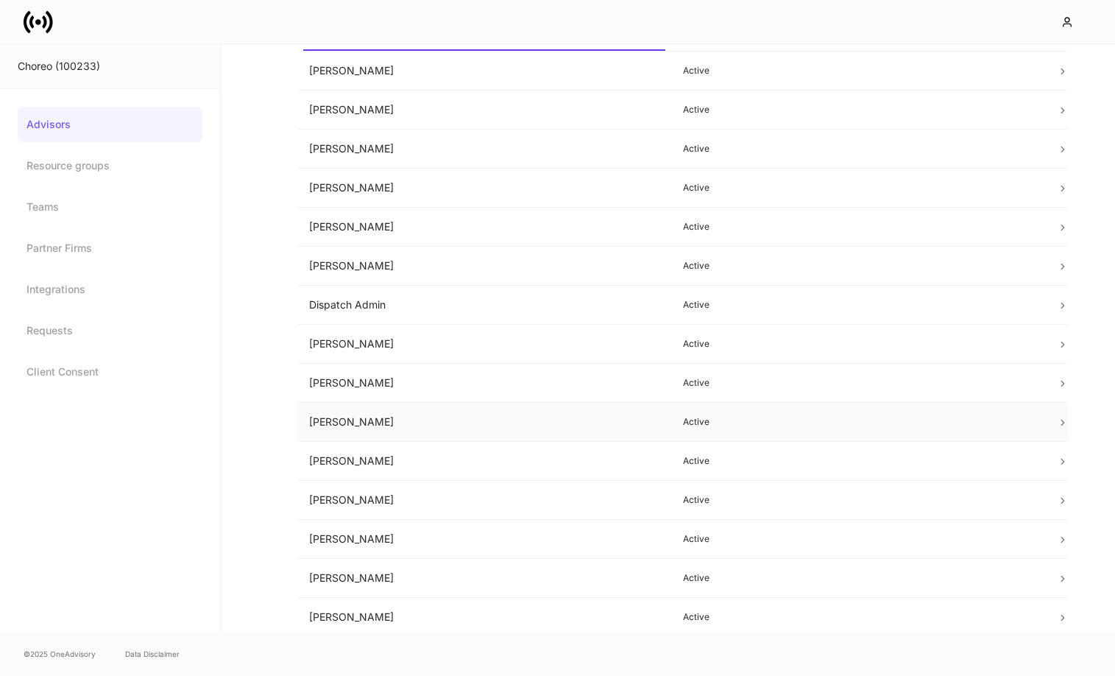
click at [381, 419] on td "[PERSON_NAME]" at bounding box center [484, 422] width 374 height 39
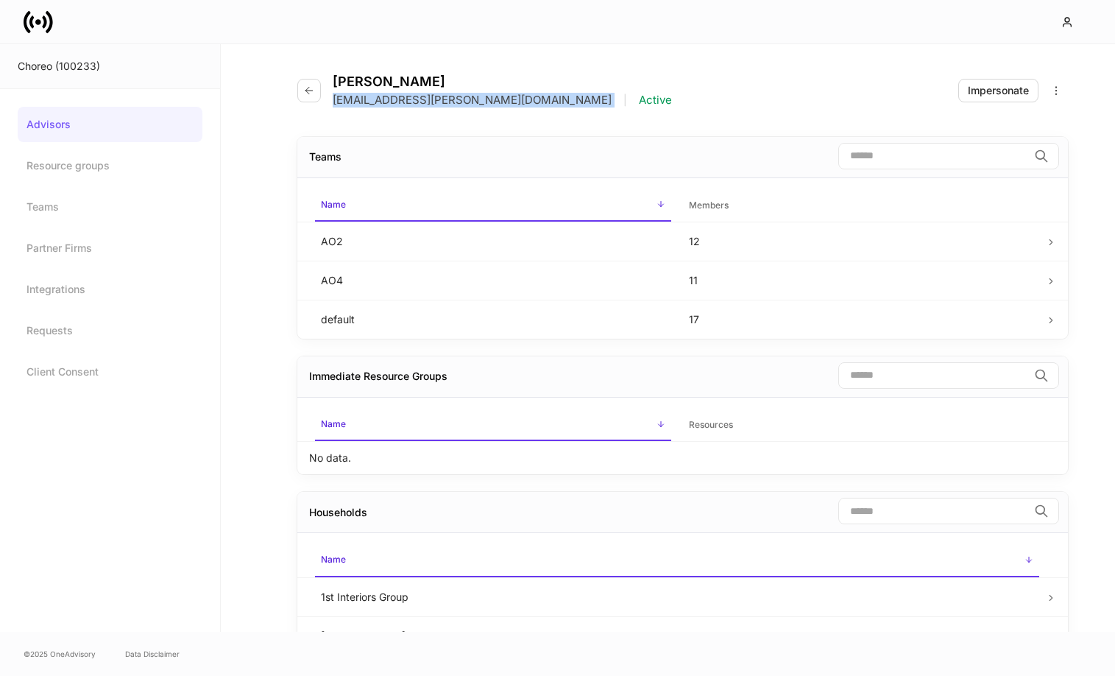
drag, startPoint x: 332, startPoint y: 104, endPoint x: 495, endPoint y: 110, distance: 163.6
click at [520, 102] on div "[EMAIL_ADDRESS][PERSON_NAME][DOMAIN_NAME] | Active" at bounding box center [502, 100] width 339 height 15
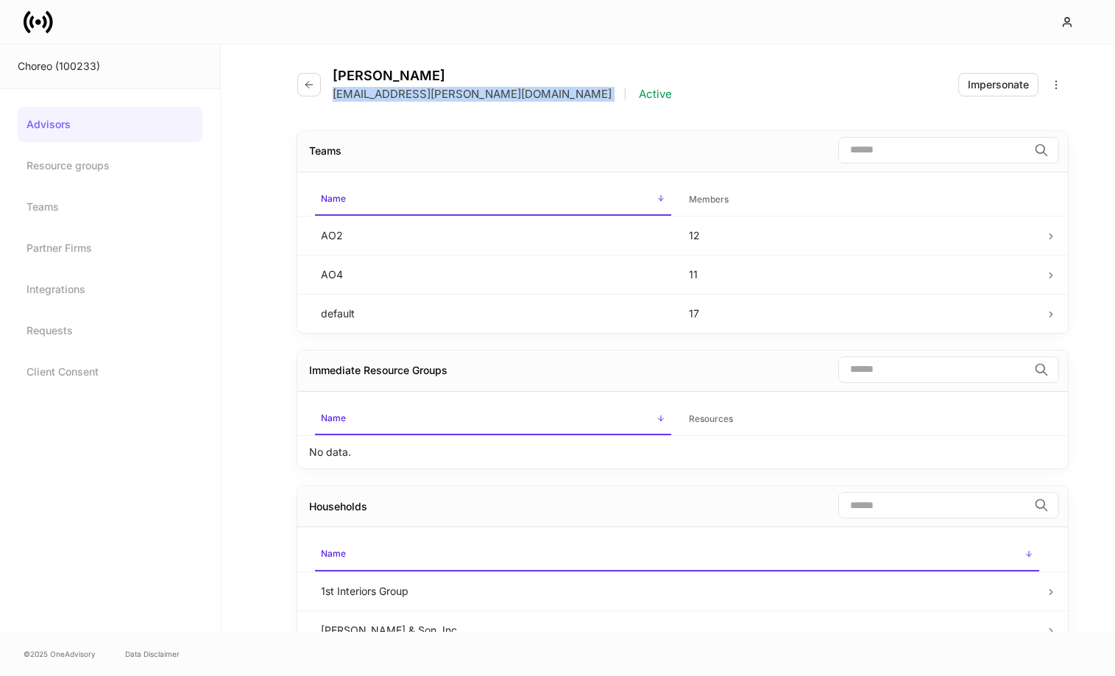
copy p "[EMAIL_ADDRESS][PERSON_NAME][DOMAIN_NAME]"
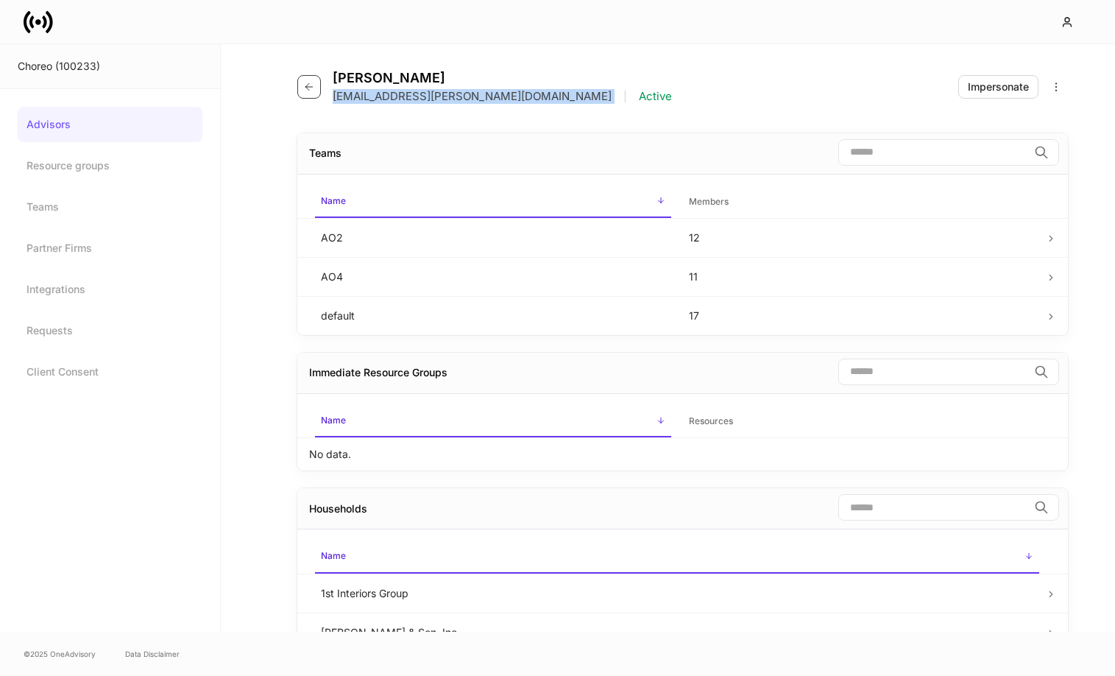
click at [308, 86] on icon "button" at bounding box center [309, 86] width 7 height 7
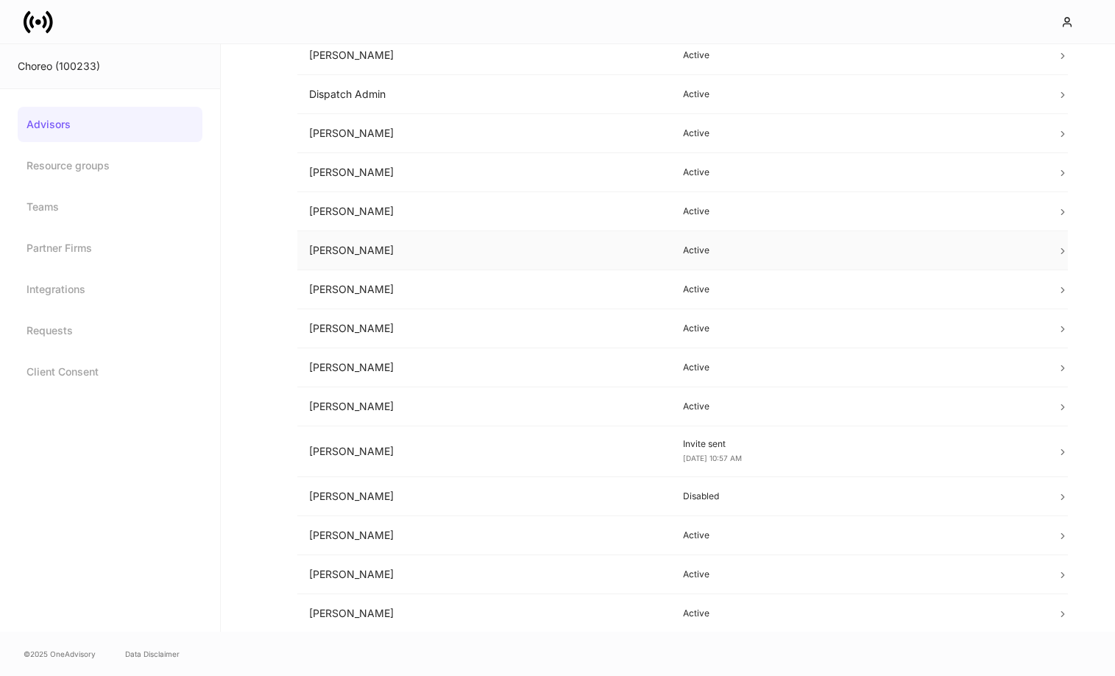
scroll to position [309, 0]
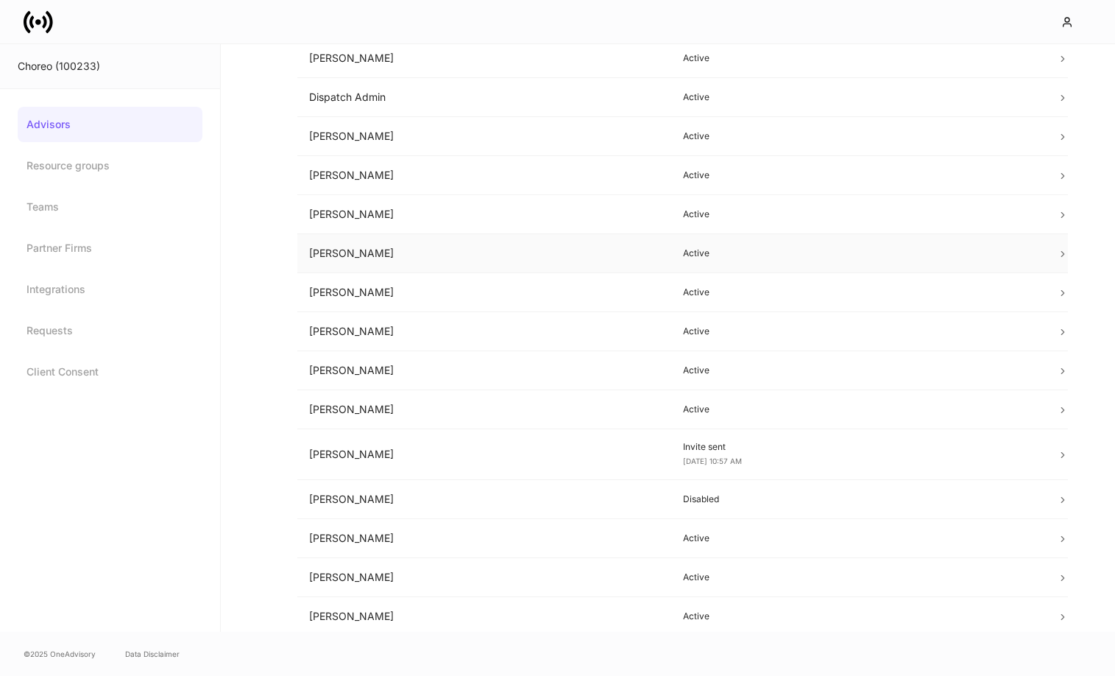
click at [397, 247] on td "[PERSON_NAME]" at bounding box center [484, 253] width 374 height 39
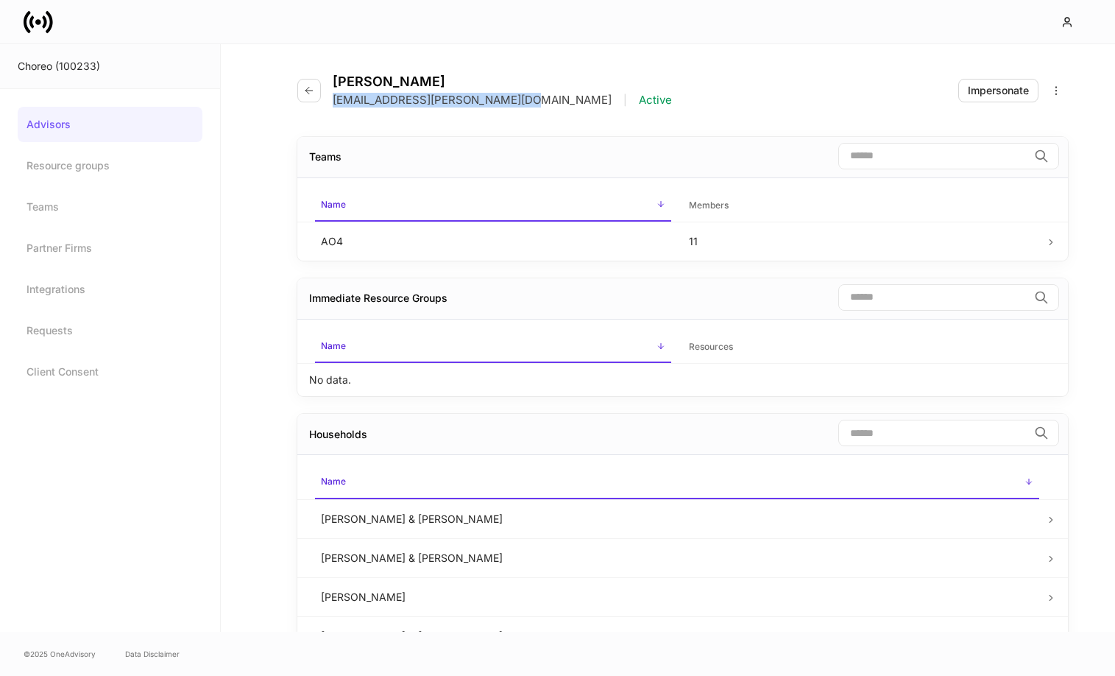
drag, startPoint x: 334, startPoint y: 99, endPoint x: 504, endPoint y: 107, distance: 171.0
click at [514, 103] on div "[EMAIL_ADDRESS][PERSON_NAME][DOMAIN_NAME] | Active" at bounding box center [502, 100] width 339 height 15
copy p "[EMAIL_ADDRESS][PERSON_NAME][DOMAIN_NAME]"
click at [307, 87] on icon "button" at bounding box center [309, 91] width 12 height 12
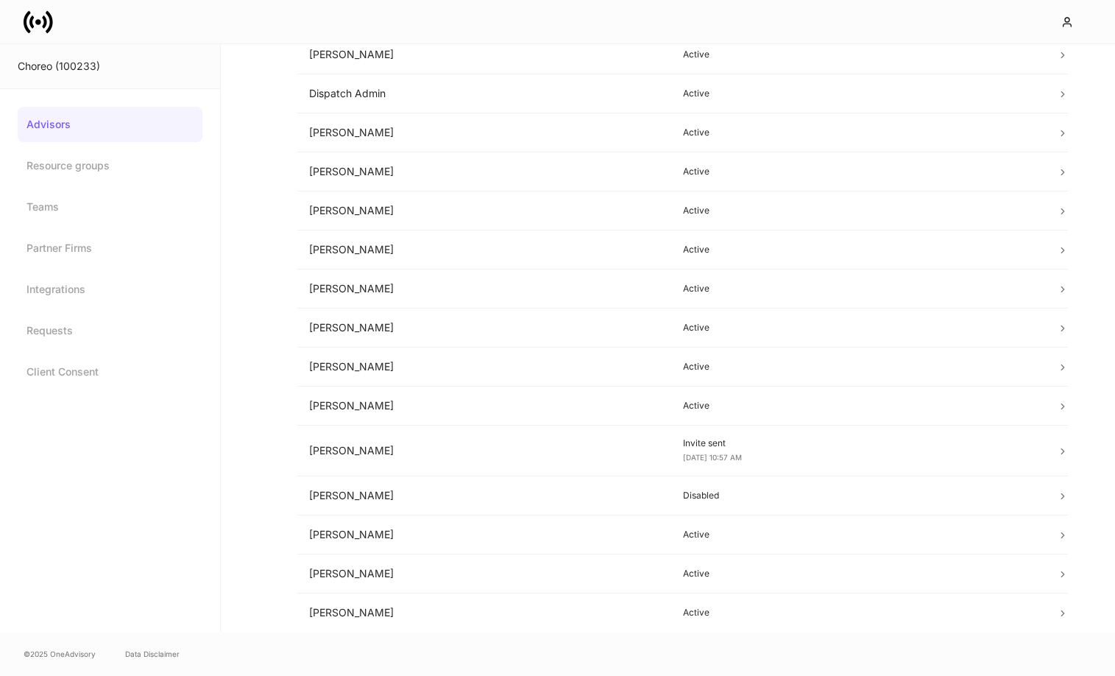
scroll to position [307, 0]
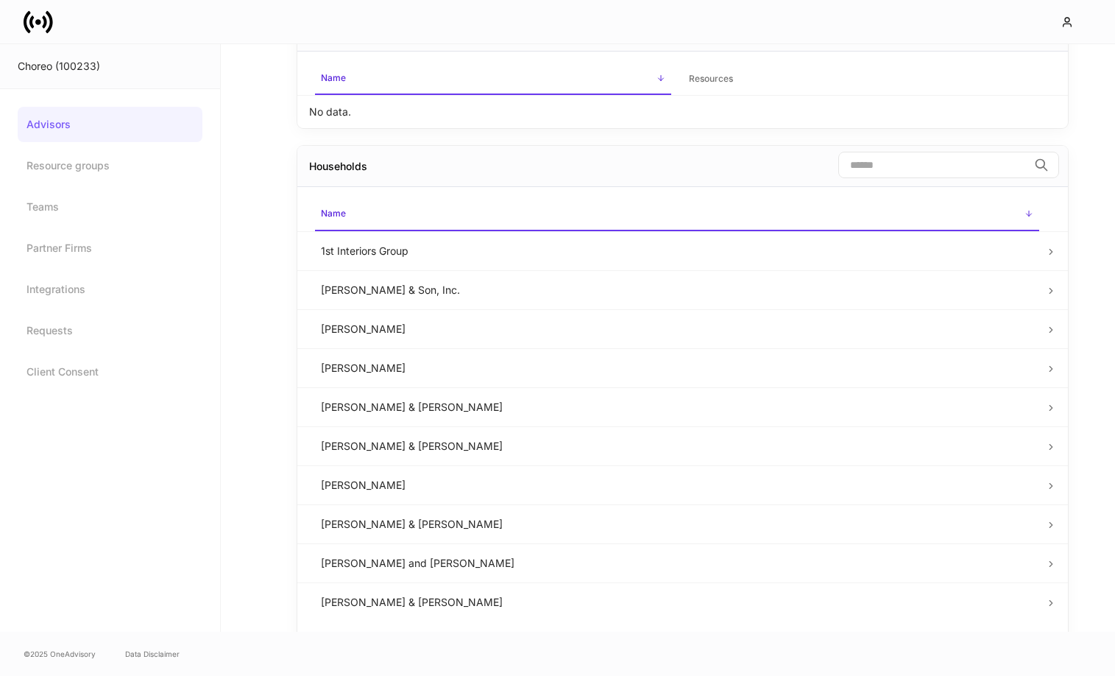
click at [66, 125] on link "Advisors" at bounding box center [110, 124] width 185 height 35
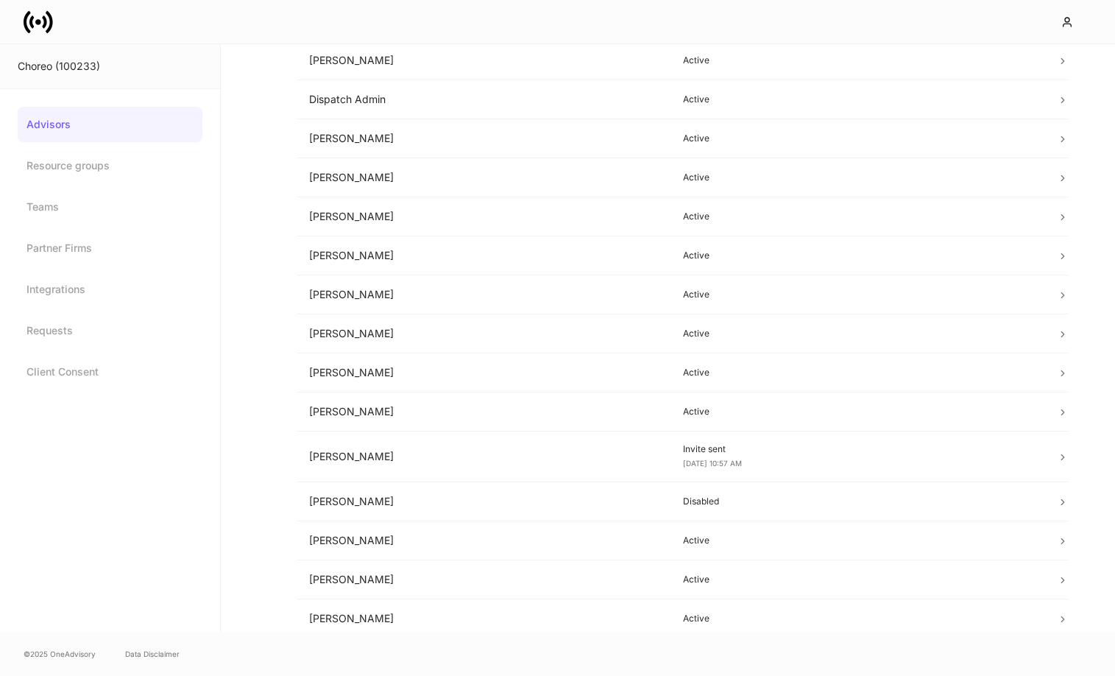
click at [73, 68] on div "Choreo (100233)" at bounding box center [110, 66] width 185 height 15
click at [43, 25] on icon at bounding box center [44, 21] width 4 height 13
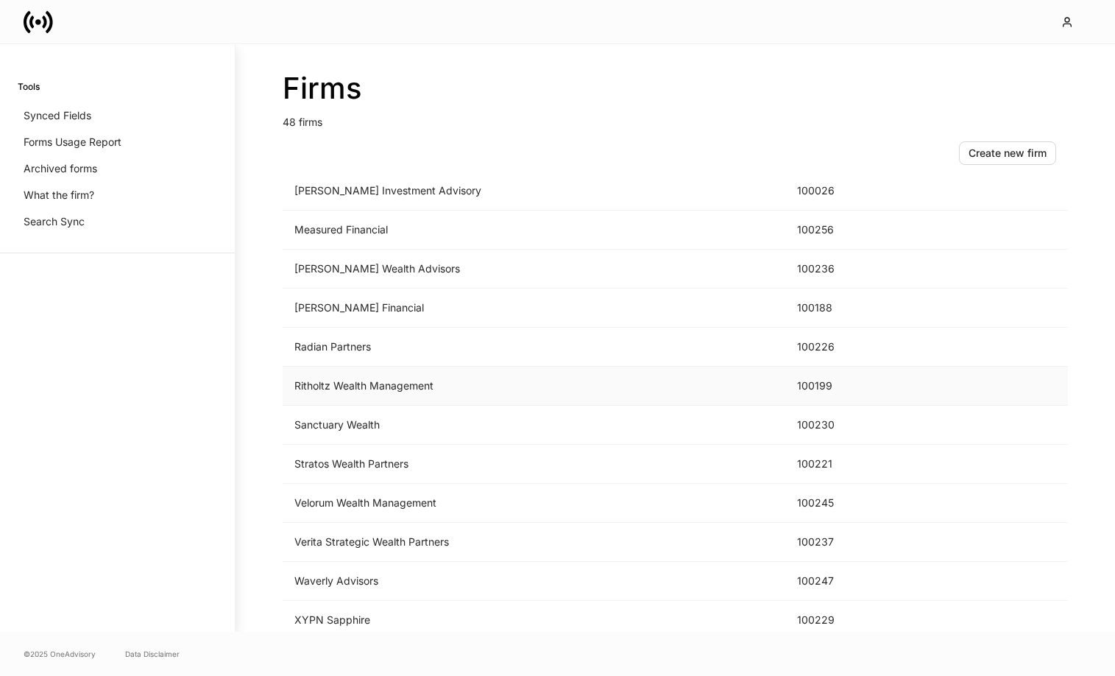
scroll to position [1470, 0]
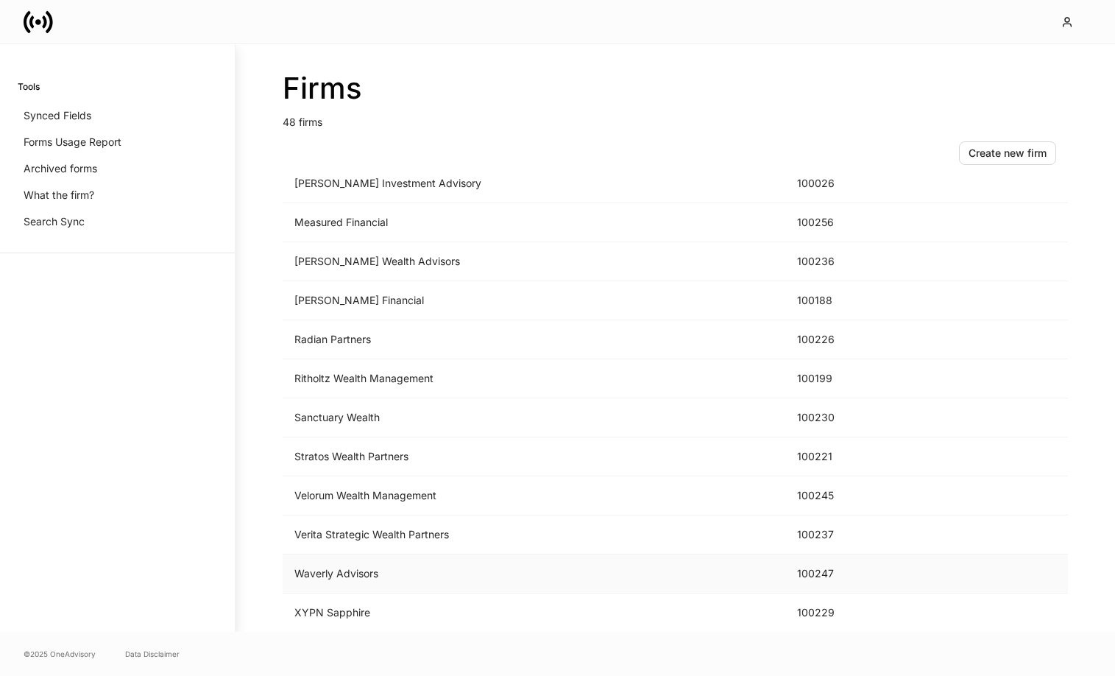
click at [351, 574] on td "Waverly Advisors" at bounding box center [534, 573] width 503 height 39
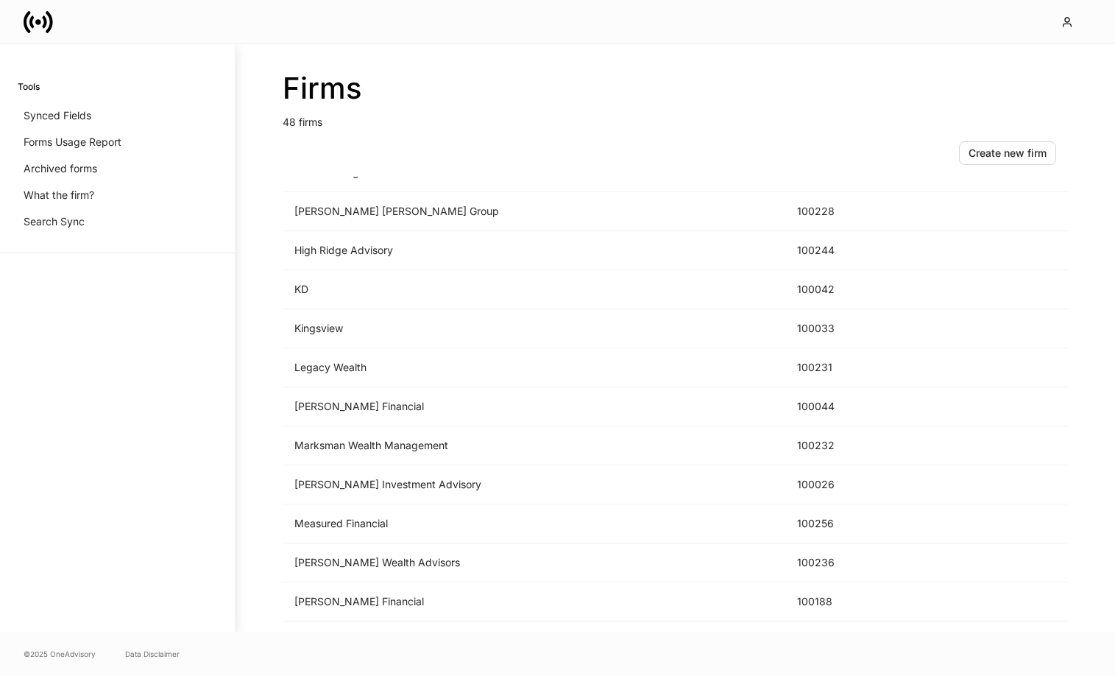
scroll to position [1268, 0]
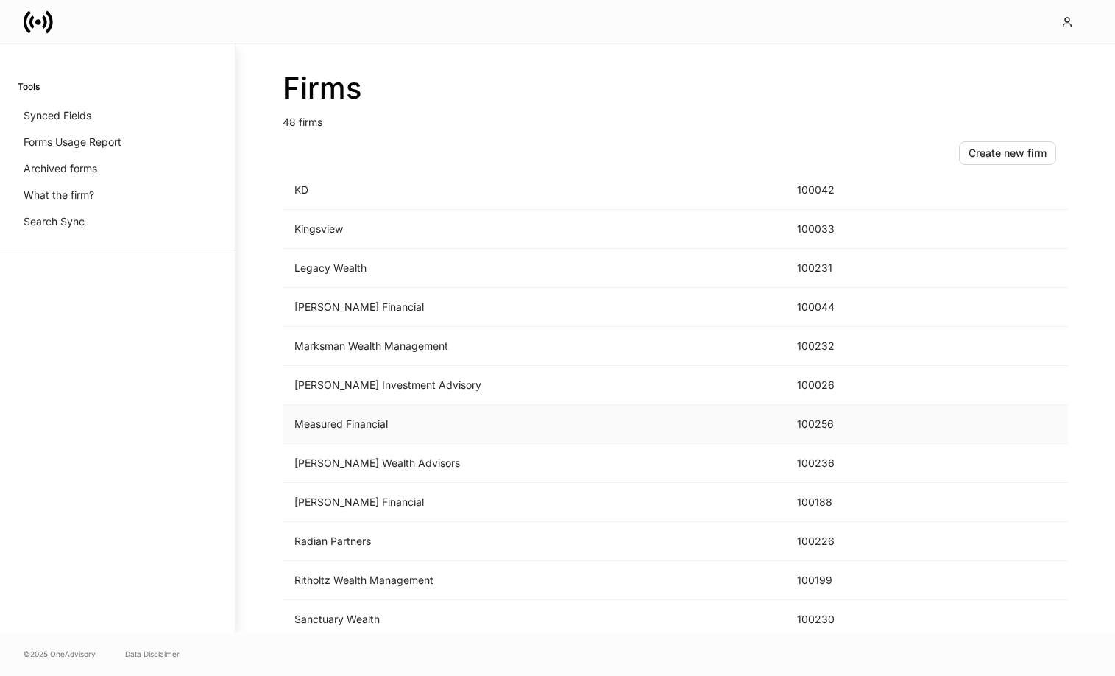
click at [393, 433] on td "Measured Financial" at bounding box center [534, 424] width 503 height 39
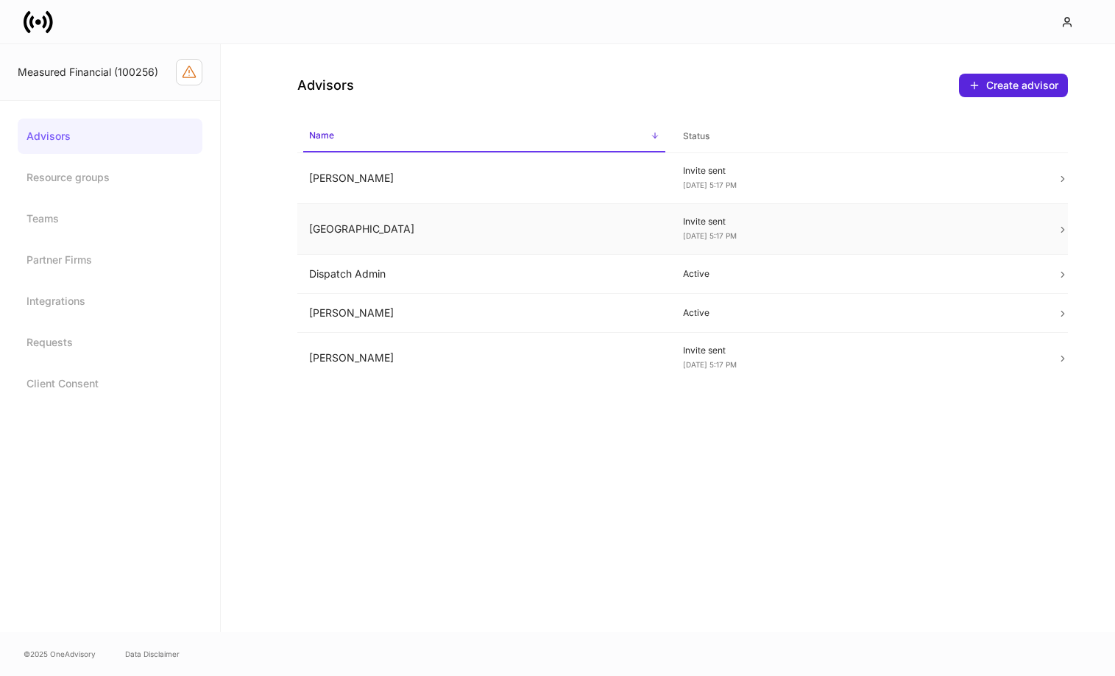
click at [449, 230] on td "[GEOGRAPHIC_DATA]" at bounding box center [484, 229] width 374 height 51
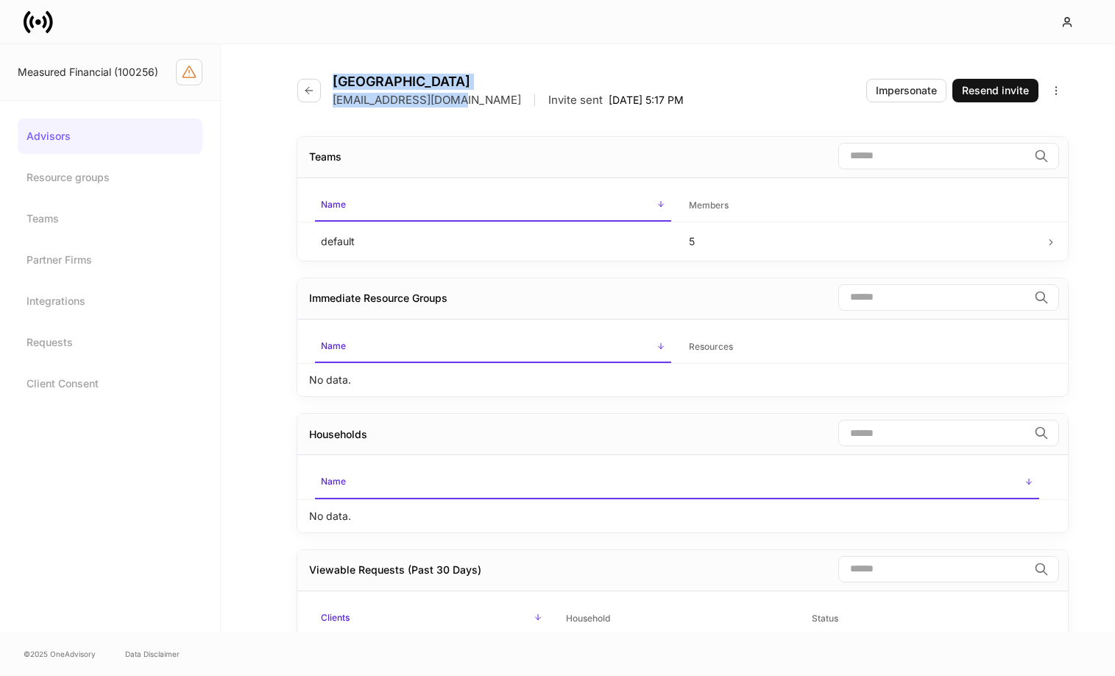
drag, startPoint x: 334, startPoint y: 82, endPoint x: 446, endPoint y: 98, distance: 113.8
click at [447, 98] on div "[GEOGRAPHIC_DATA][EMAIL_ADDRESS][DOMAIN_NAME] | Invite sent [DATE] 5:17 PM" at bounding box center [508, 91] width 351 height 34
copy div "Carleigh Lake [EMAIL_ADDRESS][DOMAIN_NAME]"
click at [65, 133] on link "Advisors" at bounding box center [110, 136] width 185 height 35
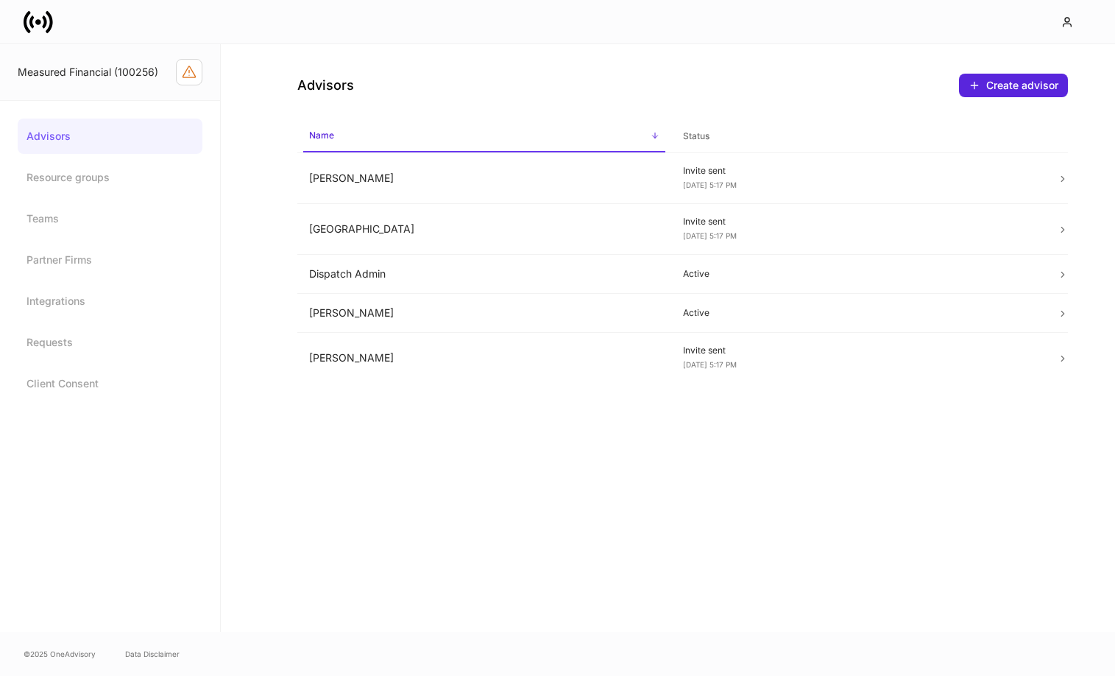
click at [49, 27] on div "Measured Financial (100256) Advisors Resource groups Teams Partner Firms Integr…" at bounding box center [557, 338] width 1115 height 676
click at [45, 22] on icon at bounding box center [44, 21] width 4 height 13
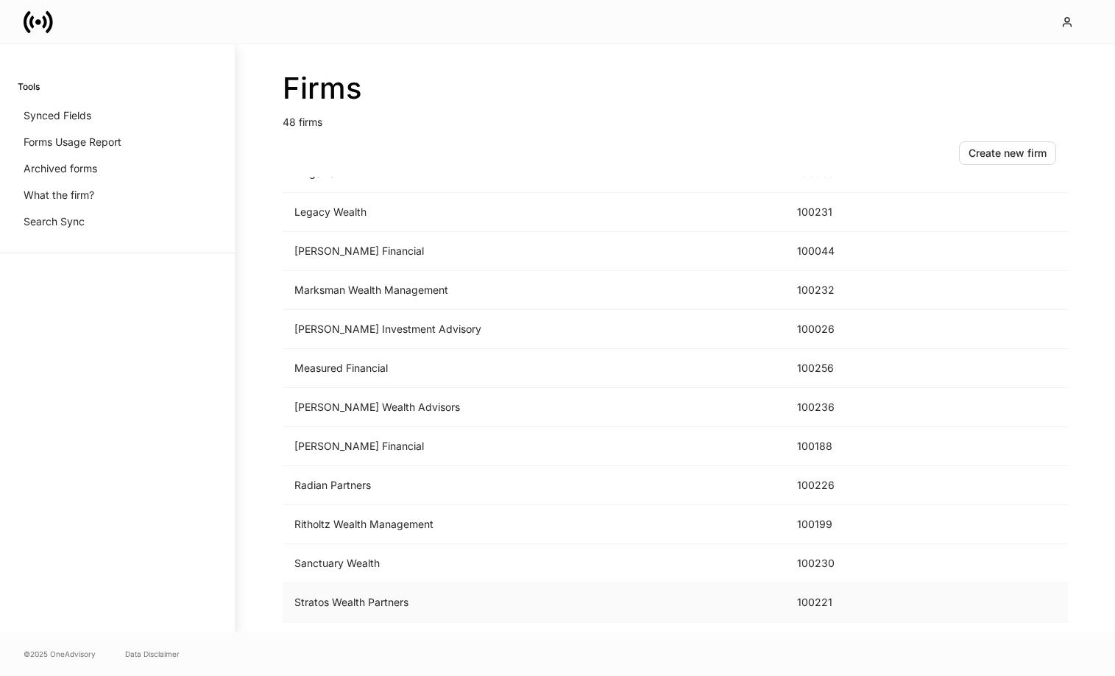
scroll to position [1470, 0]
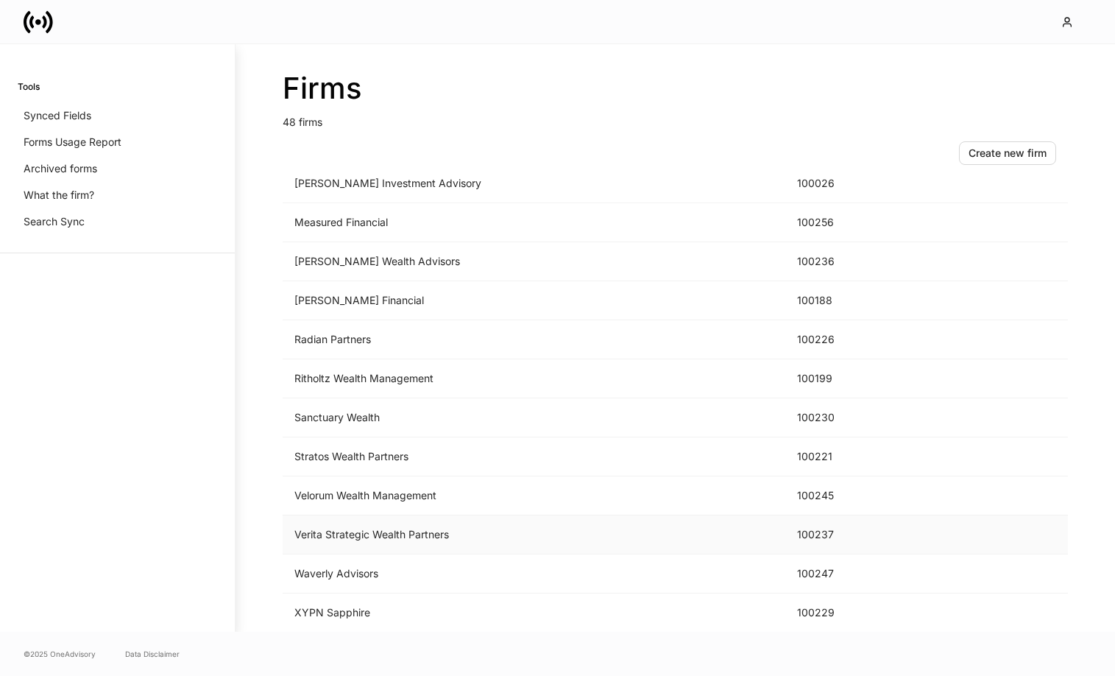
click at [374, 533] on td "Verita Strategic Wealth Partners" at bounding box center [534, 534] width 503 height 39
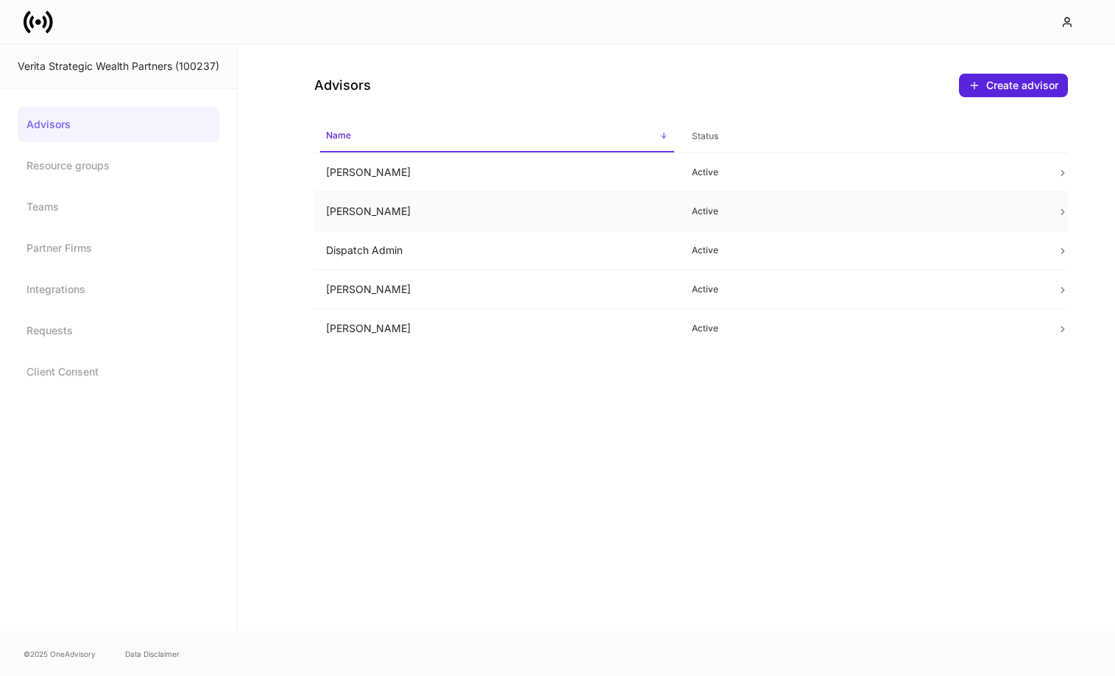
click at [561, 211] on td "[PERSON_NAME]" at bounding box center [497, 211] width 366 height 39
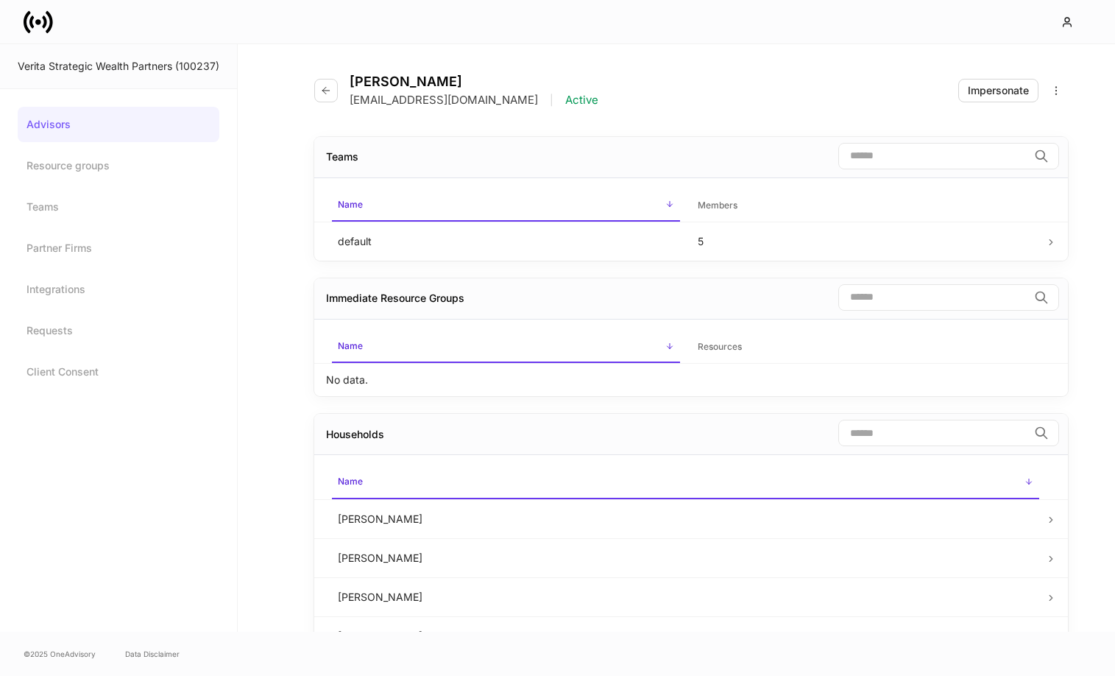
click at [348, 80] on div "[PERSON_NAME] [EMAIL_ADDRESS][DOMAIN_NAME] | Active" at bounding box center [462, 91] width 296 height 34
drag, startPoint x: 351, startPoint y: 80, endPoint x: 480, endPoint y: 100, distance: 130.5
click at [490, 97] on div "[PERSON_NAME] [EMAIL_ADDRESS][DOMAIN_NAME] | Active" at bounding box center [474, 91] width 249 height 34
click at [326, 90] on icon "button" at bounding box center [325, 90] width 7 height 7
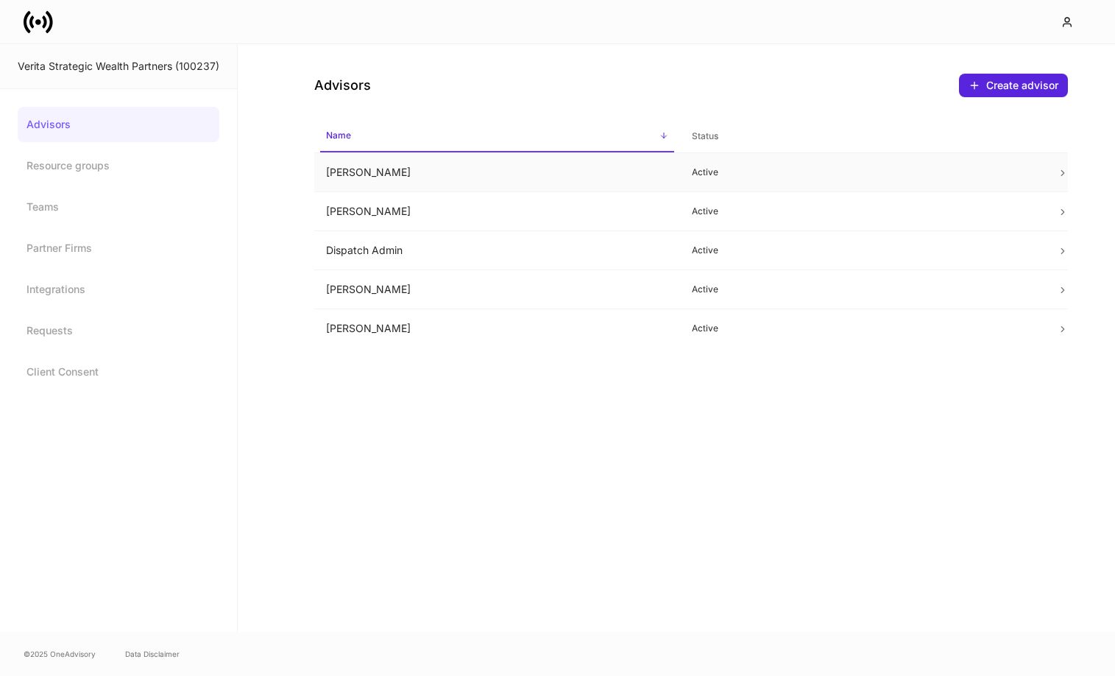
click at [428, 177] on td "[PERSON_NAME]" at bounding box center [497, 172] width 366 height 39
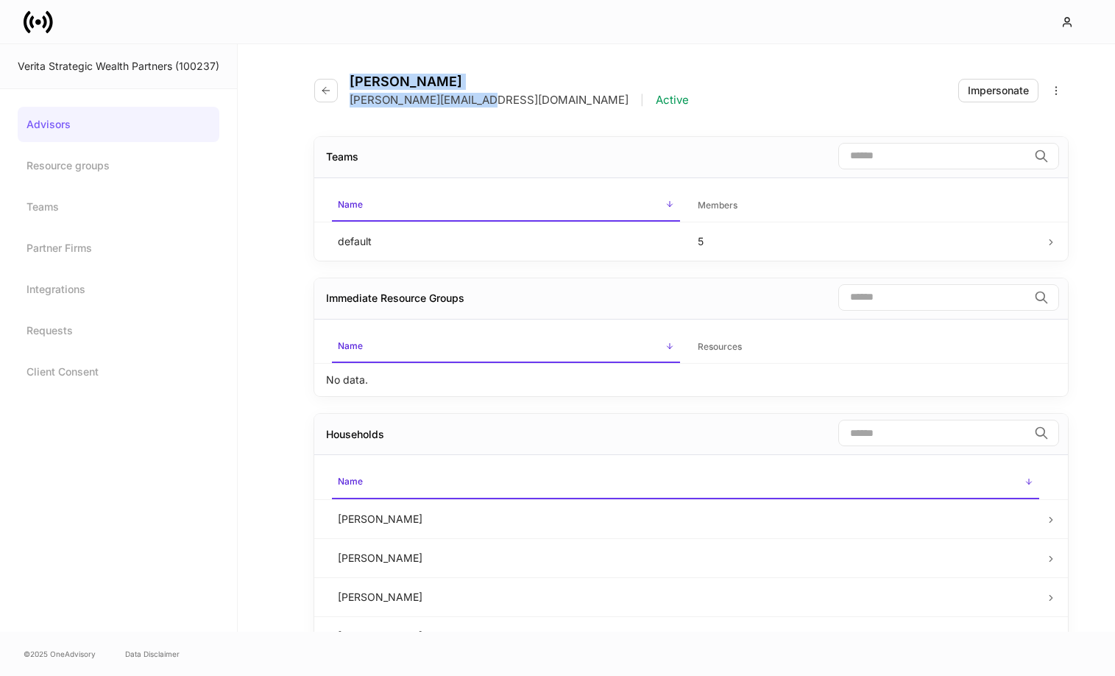
drag, startPoint x: 350, startPoint y: 80, endPoint x: 476, endPoint y: 102, distance: 127.7
click at [476, 102] on div "[PERSON_NAME] [PERSON_NAME][EMAIL_ADDRESS][DOMAIN_NAME] | Active" at bounding box center [519, 91] width 339 height 34
click at [42, 18] on icon at bounding box center [38, 21] width 29 height 29
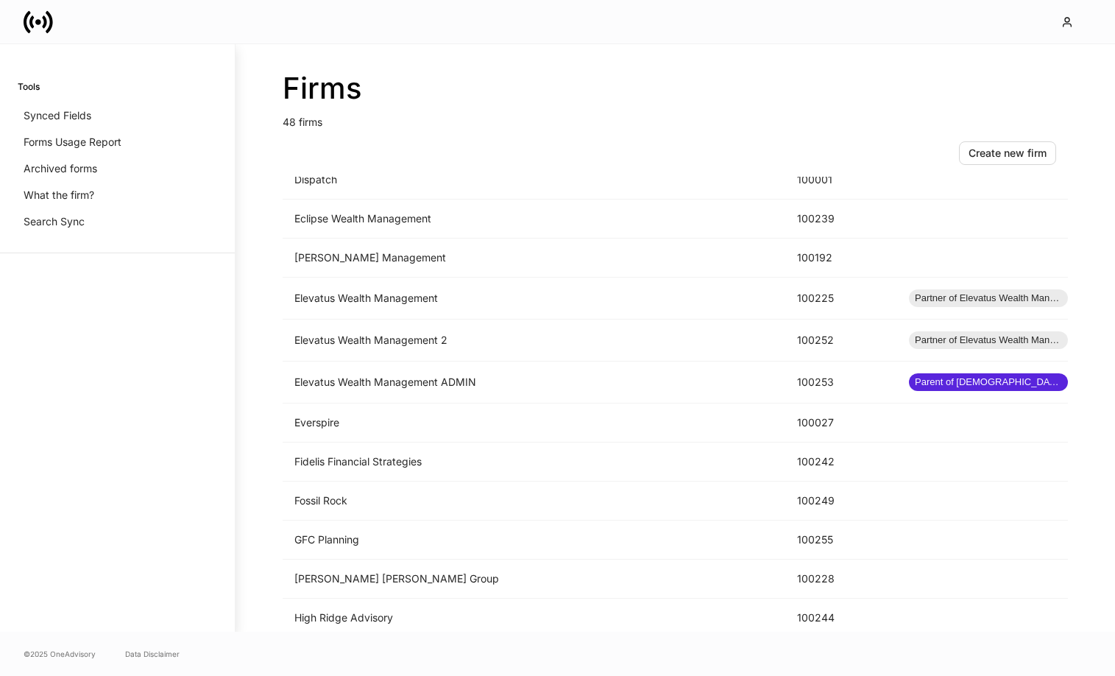
scroll to position [807, 0]
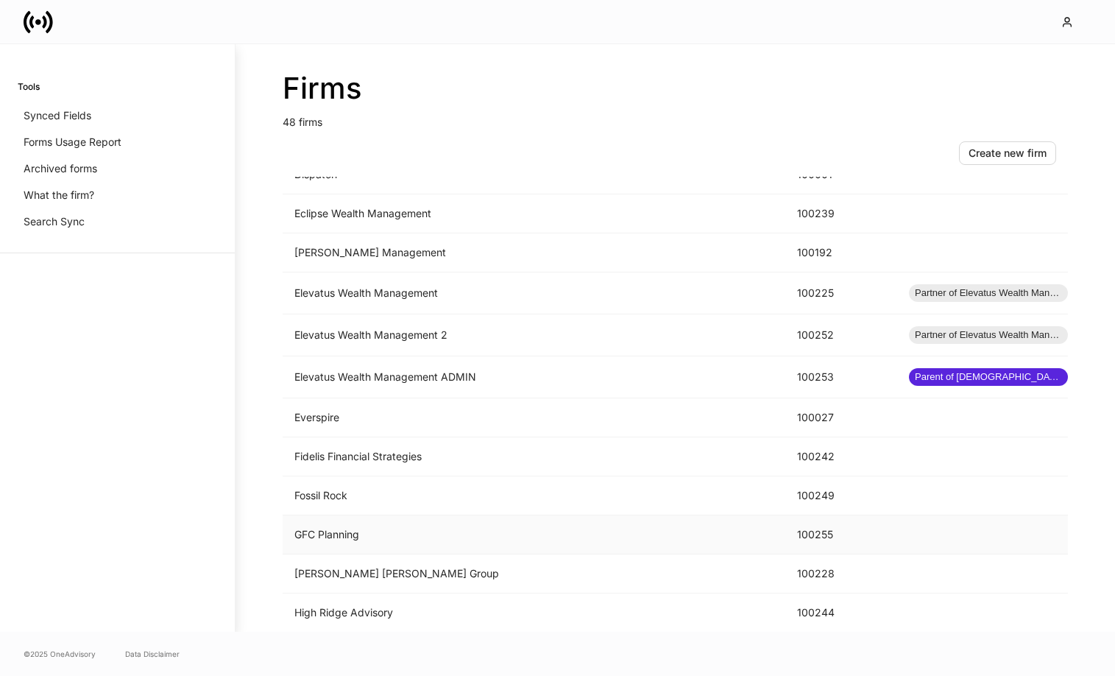
click at [333, 533] on td "GFC Planning" at bounding box center [534, 534] width 503 height 39
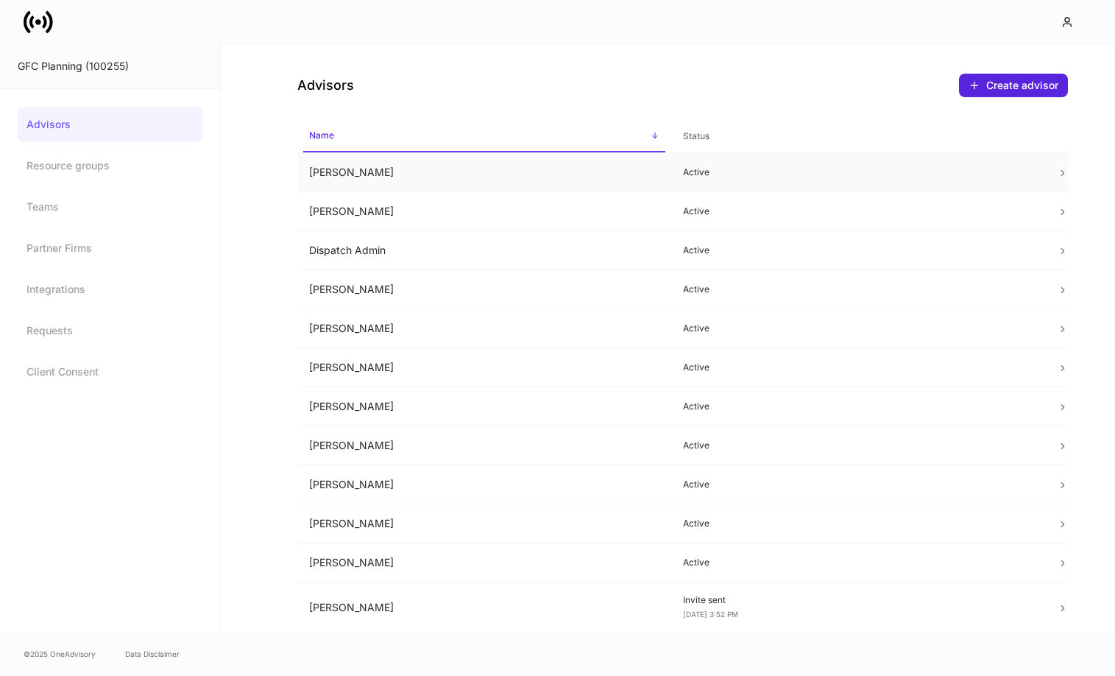
click at [389, 173] on td "[PERSON_NAME]" at bounding box center [484, 172] width 374 height 39
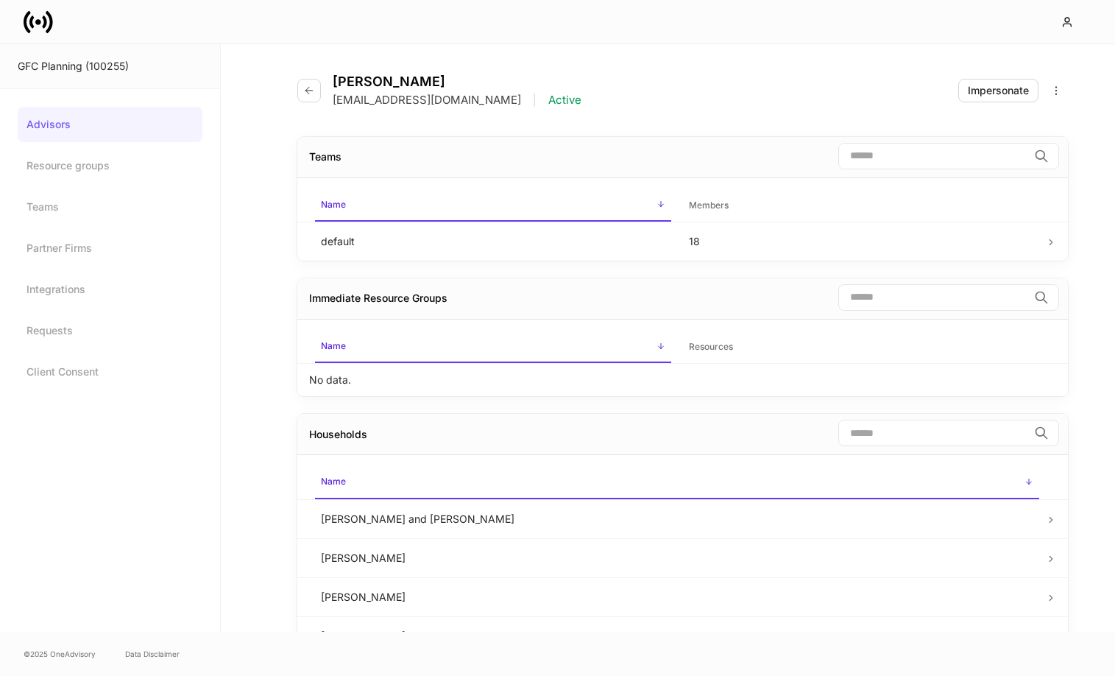
drag, startPoint x: 334, startPoint y: 80, endPoint x: 561, endPoint y: 99, distance: 227.6
click at [561, 99] on div "[PERSON_NAME] [EMAIL_ADDRESS][DOMAIN_NAME] | Active" at bounding box center [457, 91] width 249 height 34
